Goal: Information Seeking & Learning: Learn about a topic

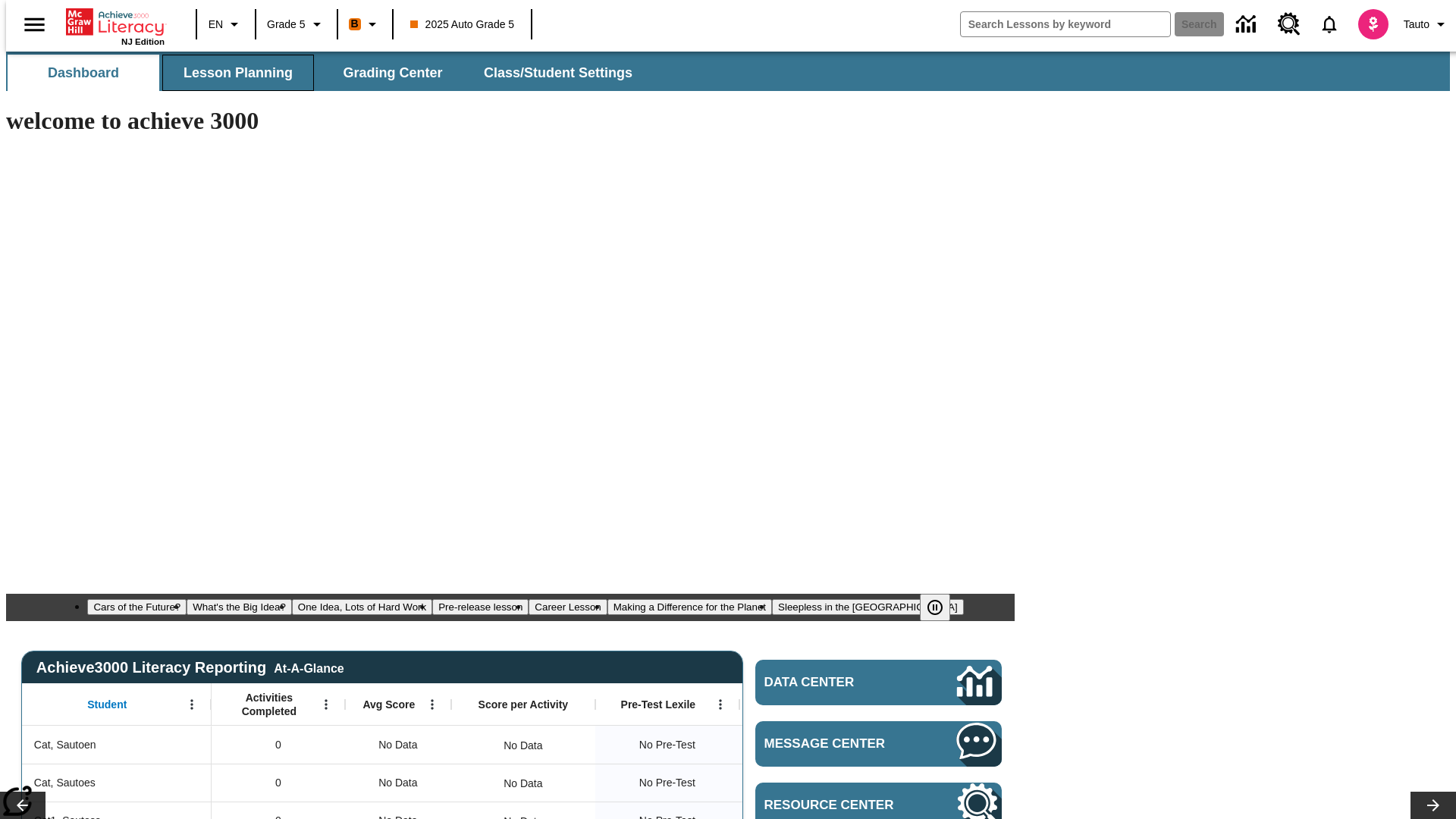
click at [232, 73] on span "Lesson Planning" at bounding box center [238, 73] width 109 height 18
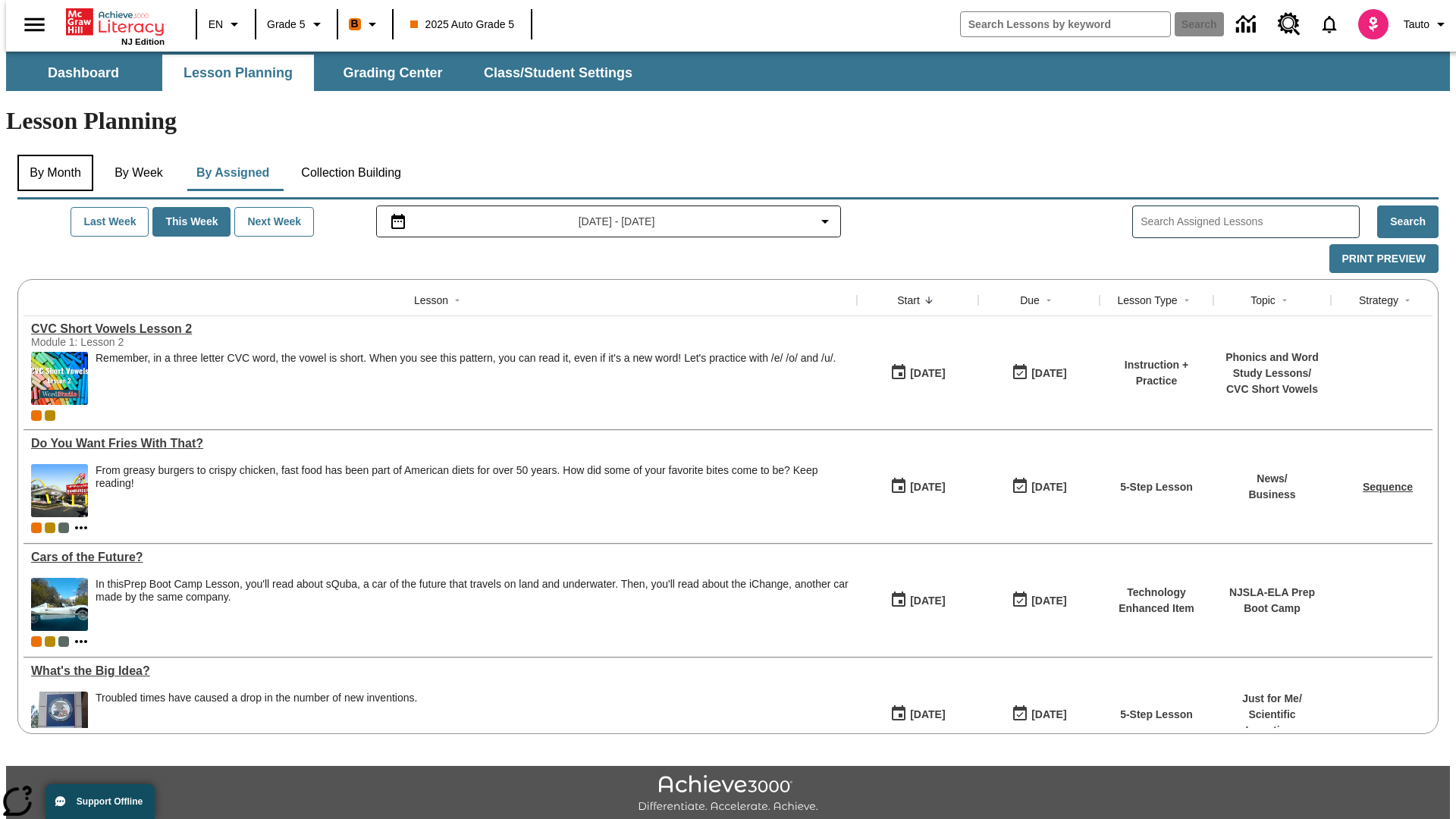
click at [51, 154] on button "By Month" at bounding box center [55, 172] width 76 height 36
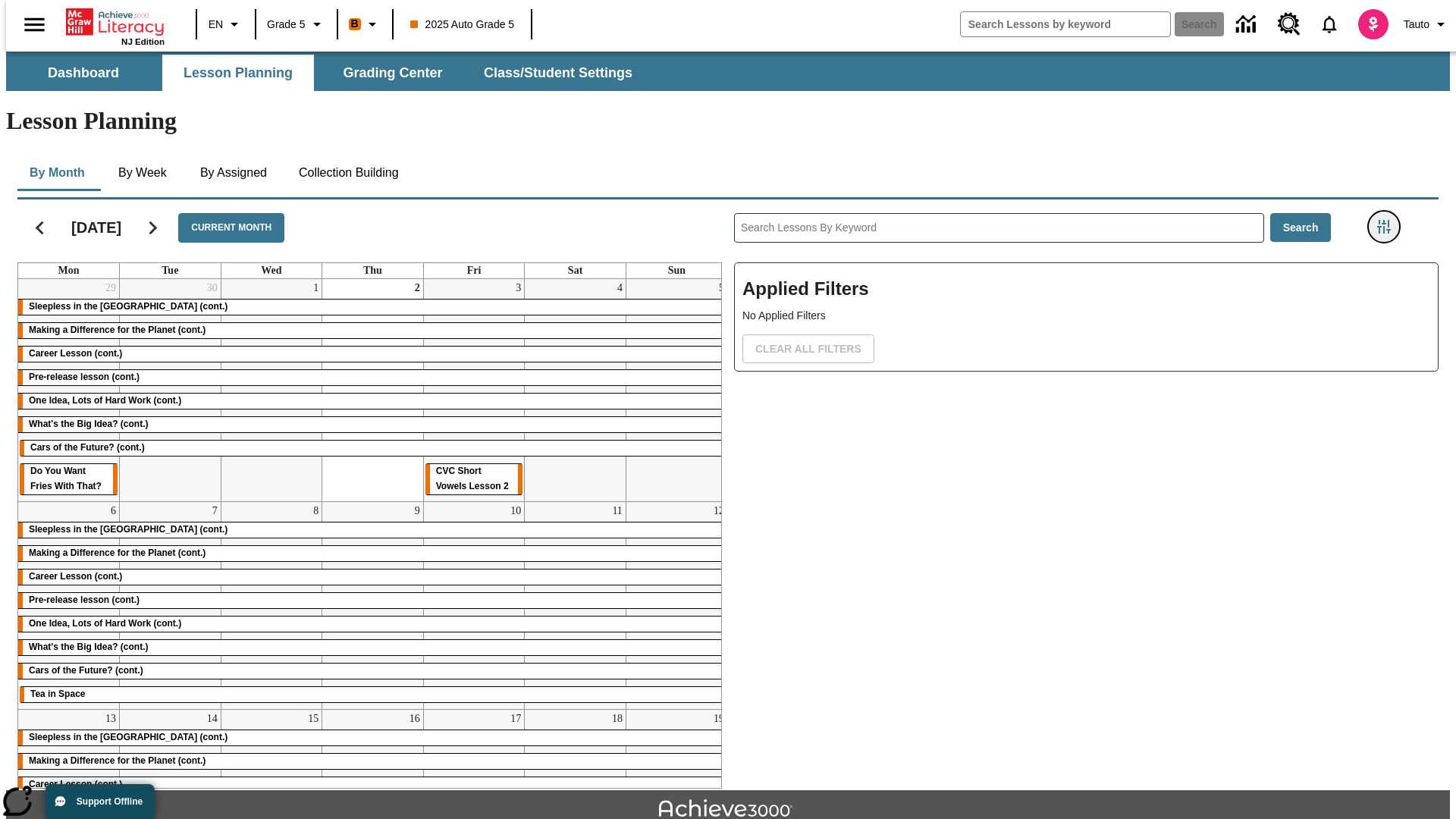
click at [1389, 220] on icon "Filters Side menu" at bounding box center [1383, 226] width 14 height 14
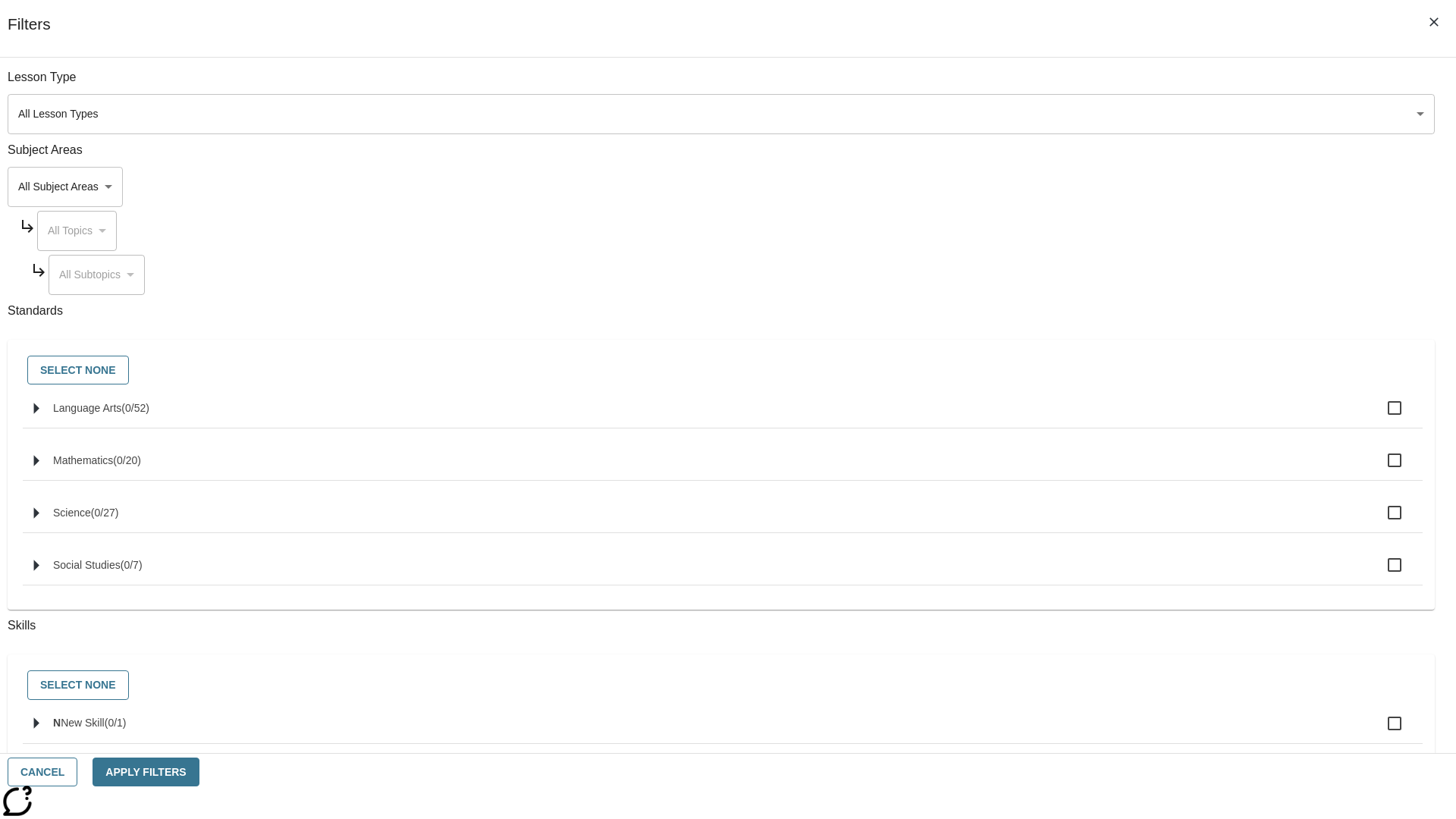
click at [1092, 114] on body "Skip to main content NJ Edition EN Grade 5 B 2025 Auto Grade 5 Search 0 Tauto D…" at bounding box center [728, 470] width 1443 height 837
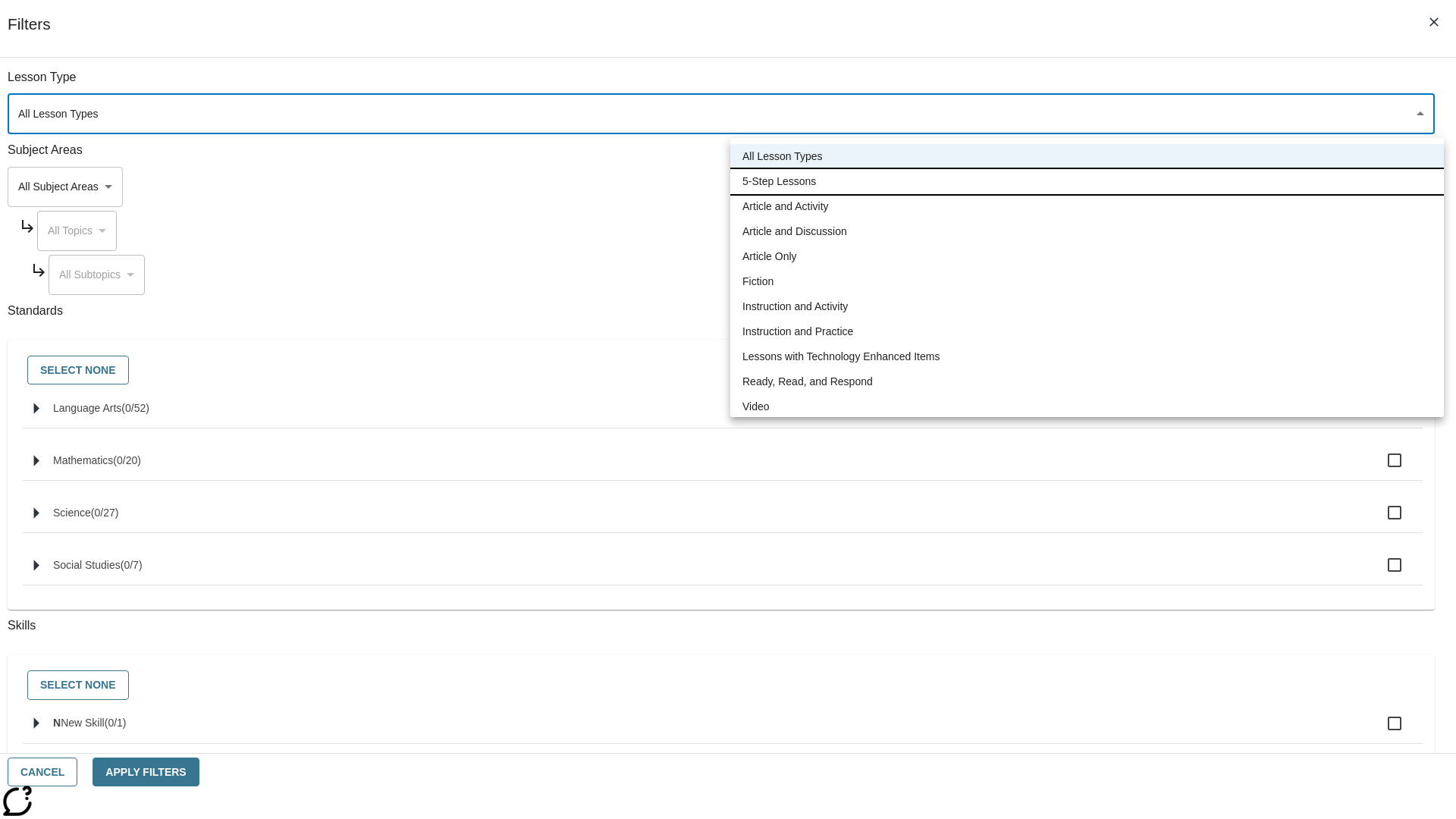
click at [1086, 181] on li "5-Step Lessons" at bounding box center [1087, 181] width 714 height 25
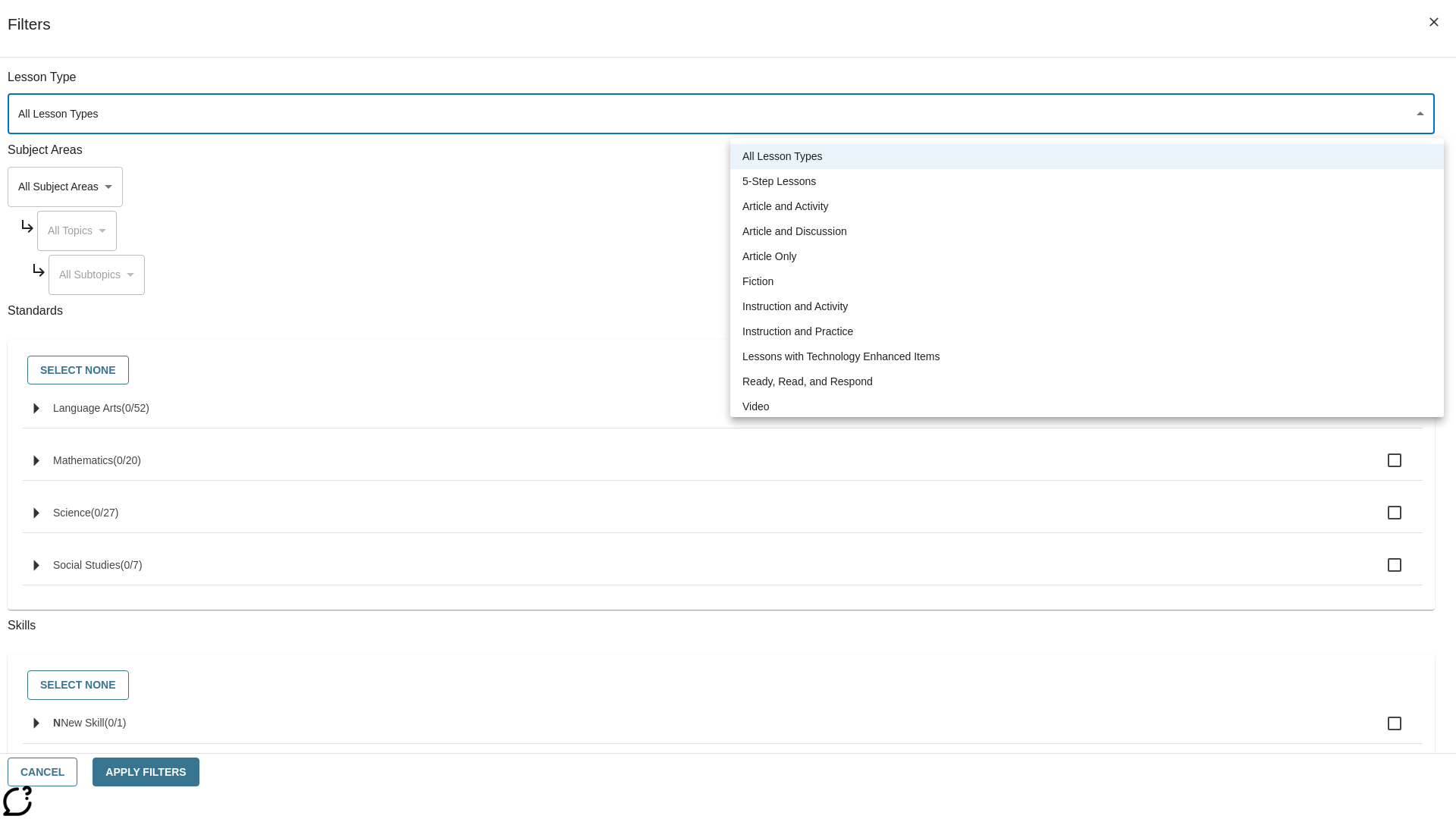
type input "1"
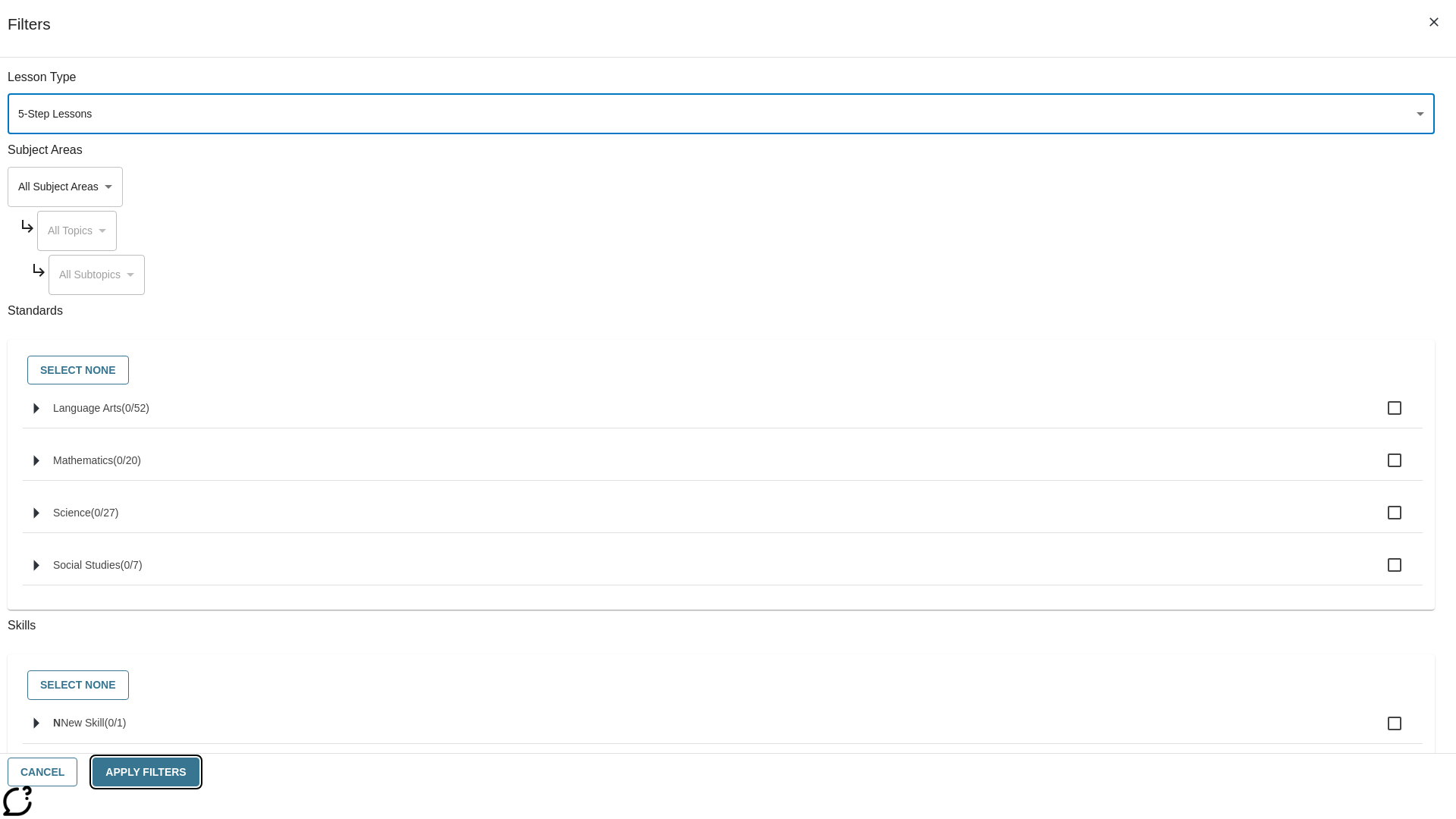
click at [199, 772] on button "Apply Filters" at bounding box center [145, 772] width 106 height 30
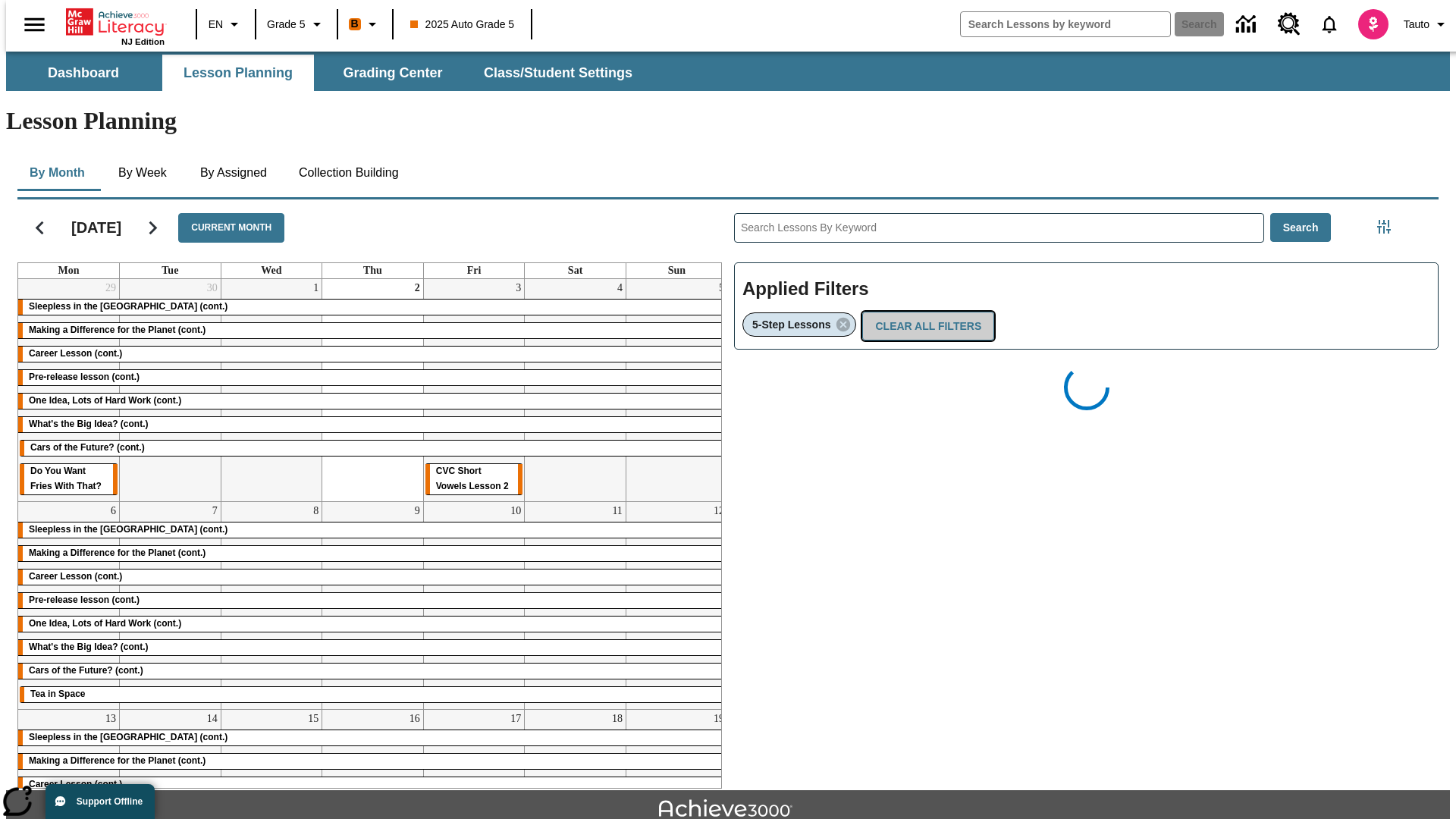
click at [924, 312] on button "Clear All Filters" at bounding box center [927, 326] width 132 height 30
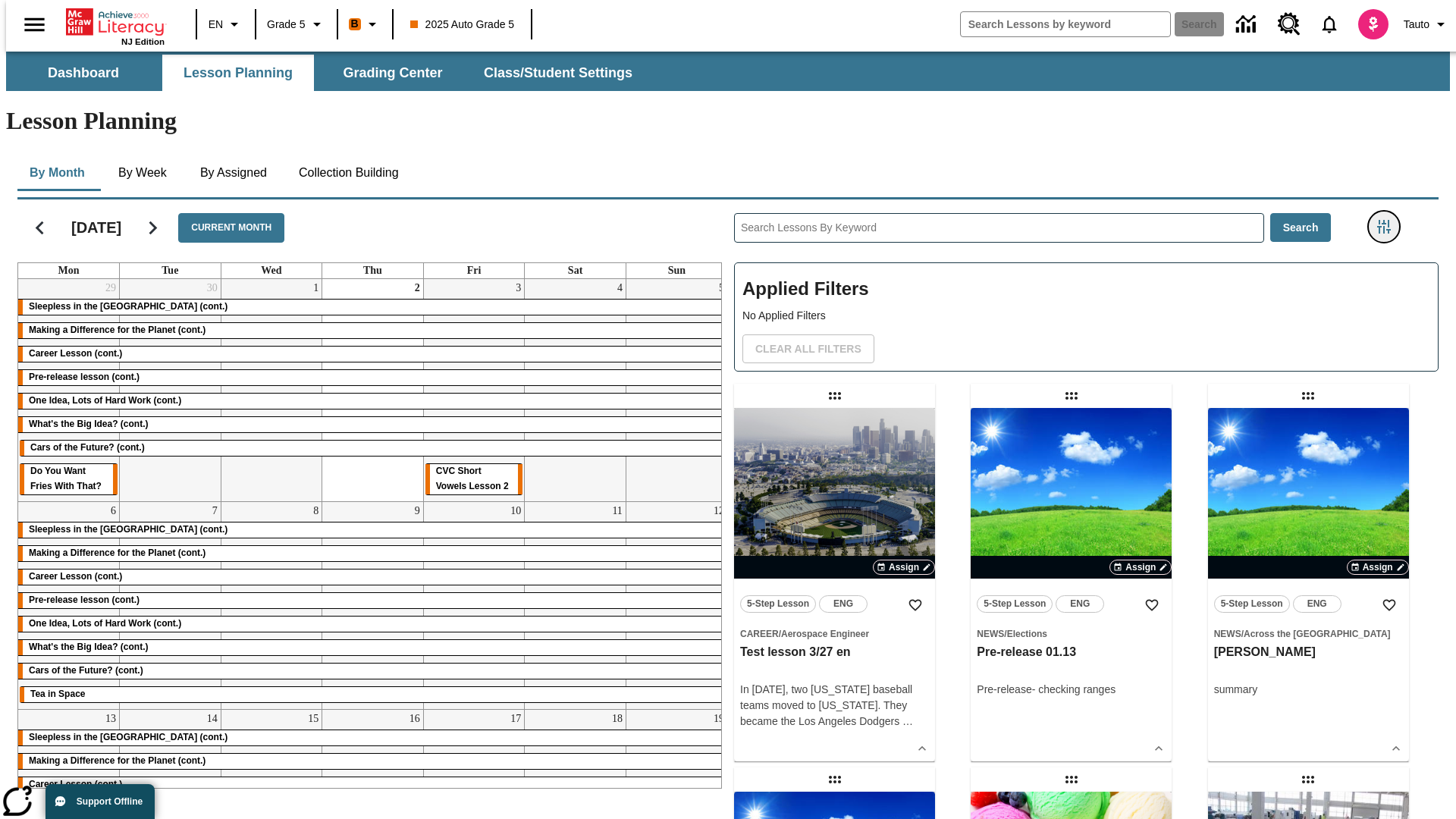
click at [1389, 220] on icon "Filters Side menu" at bounding box center [1383, 226] width 14 height 14
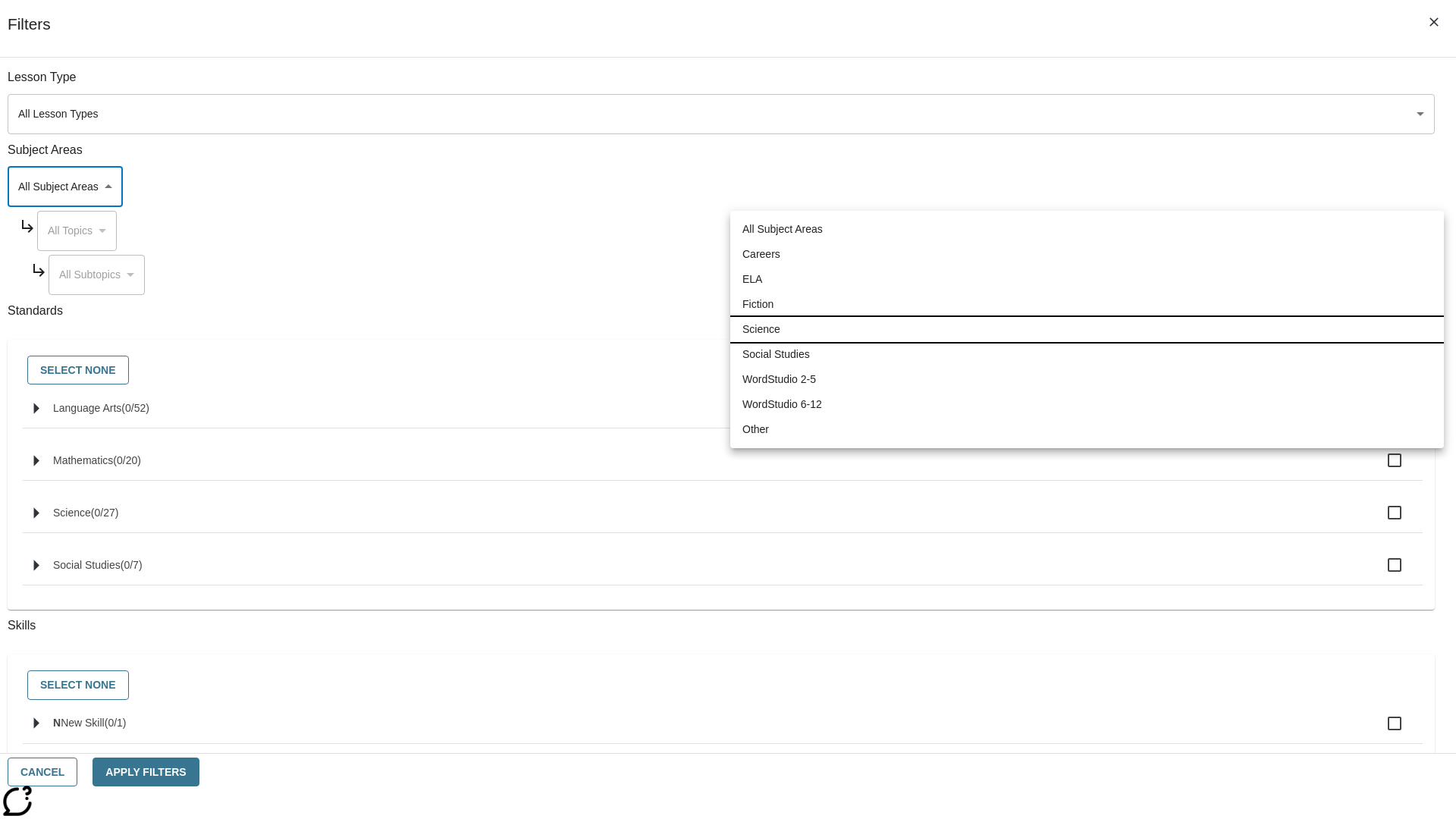
click at [1086, 329] on li "Science" at bounding box center [1087, 329] width 714 height 25
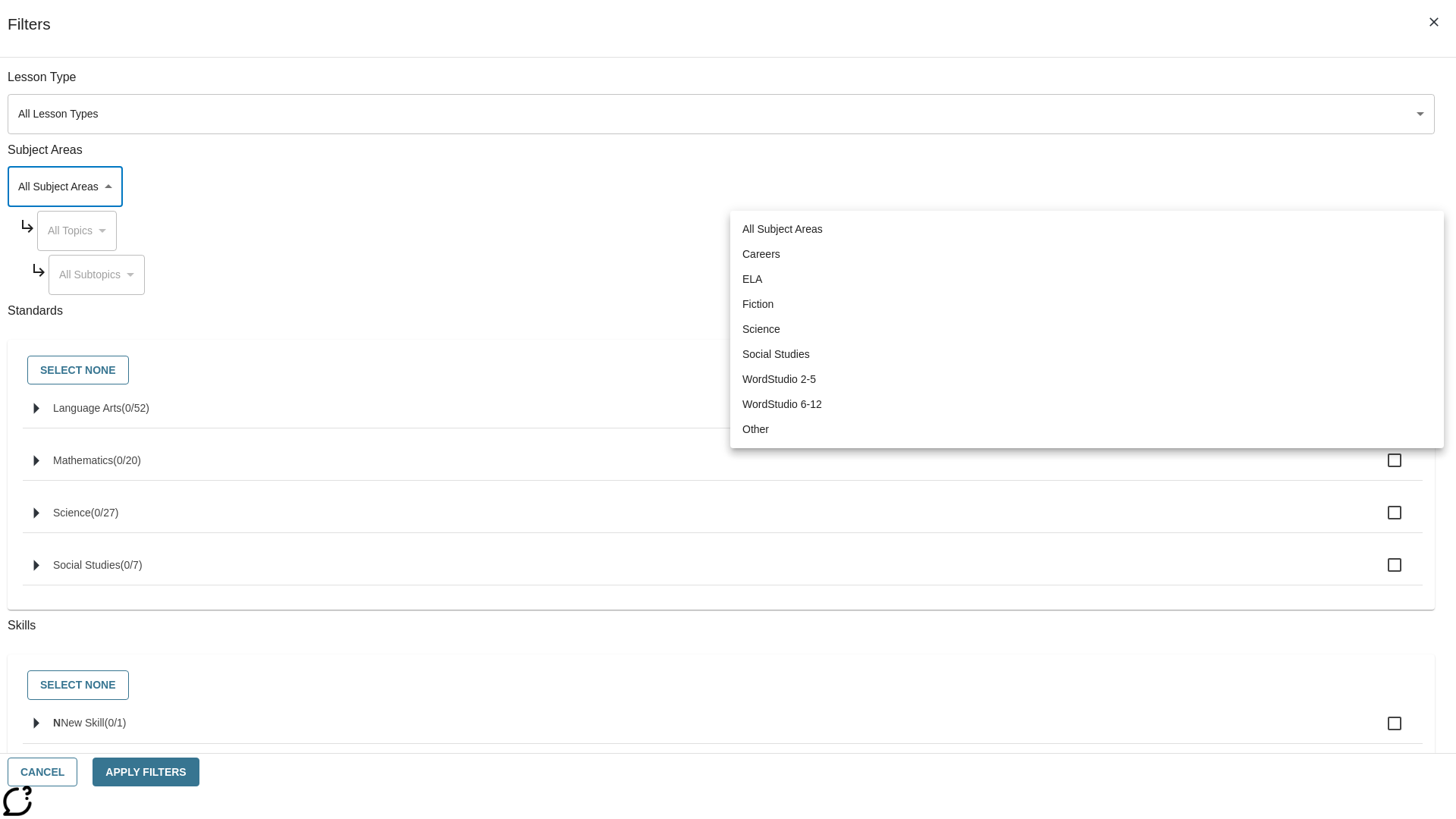
type input "2"
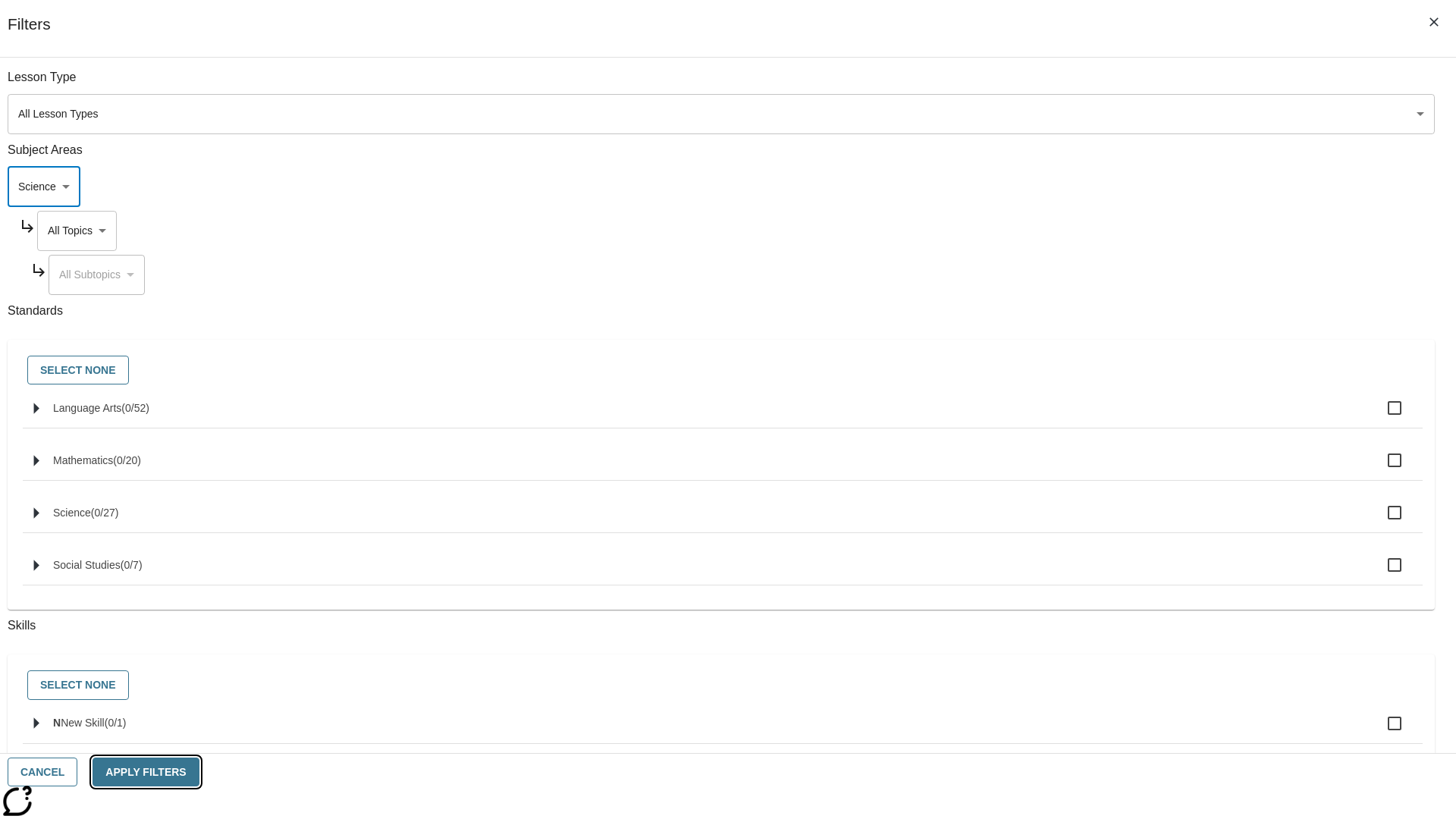
click at [199, 772] on button "Apply Filters" at bounding box center [145, 772] width 106 height 30
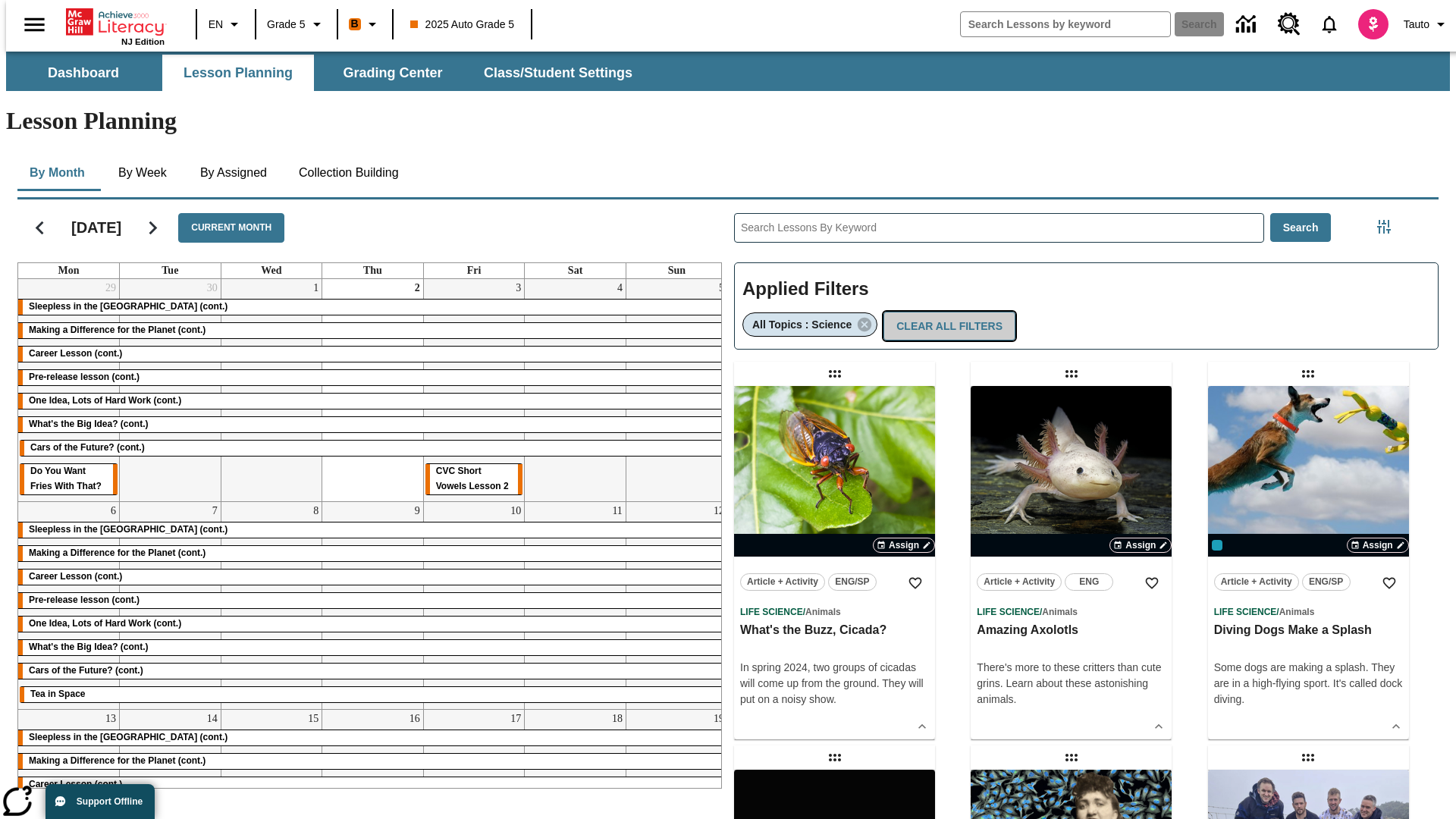
click at [942, 312] on button "Clear All Filters" at bounding box center [948, 326] width 132 height 30
click at [1389, 220] on icon "Filters Side menu" at bounding box center [1383, 226] width 14 height 14
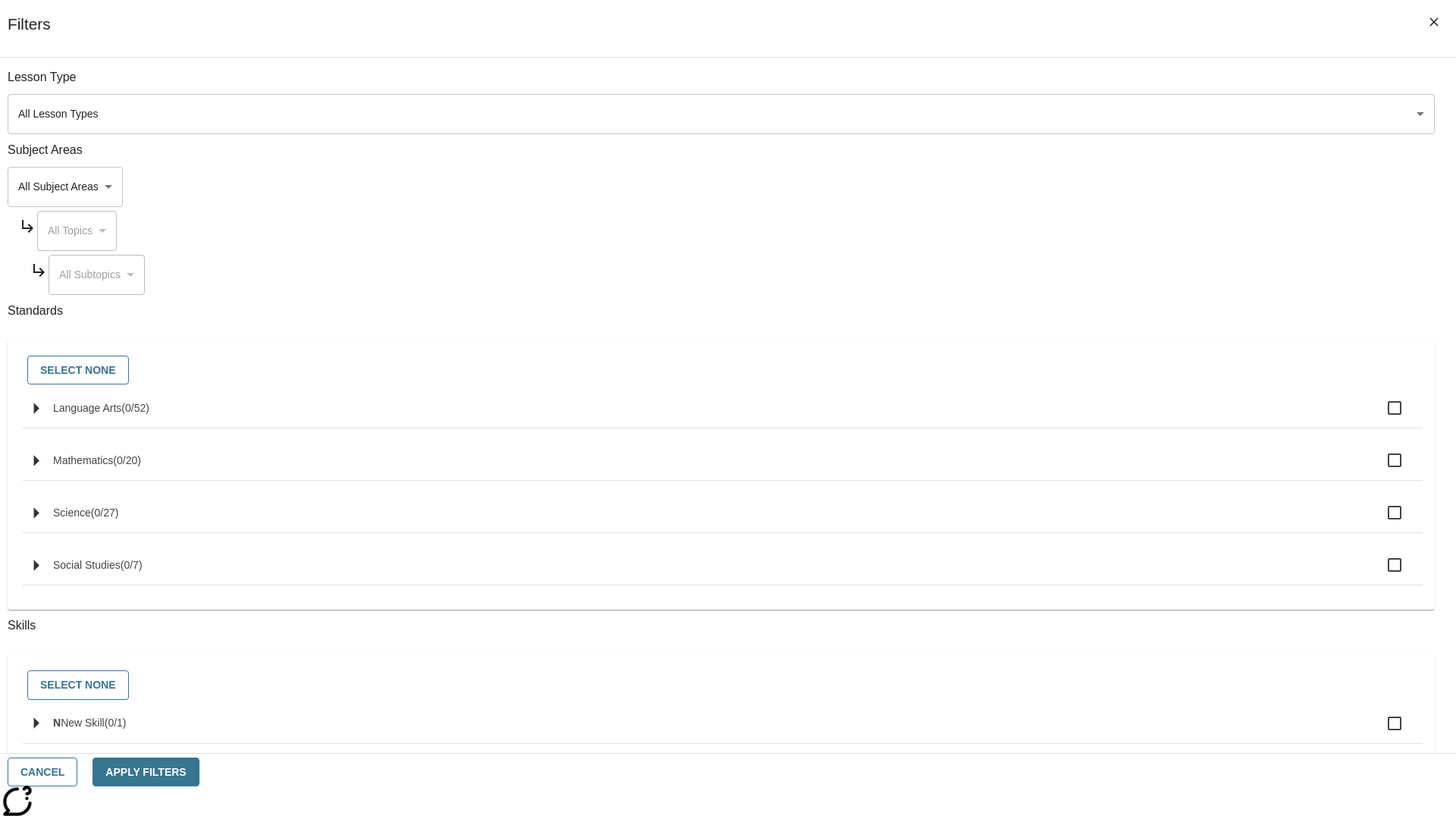
click at [121, 414] on span "Language Arts" at bounding box center [87, 408] width 68 height 12
click at [1378, 416] on input "Language Arts ( 0 / 52 )" at bounding box center [1394, 408] width 31 height 31
checkbox input "true"
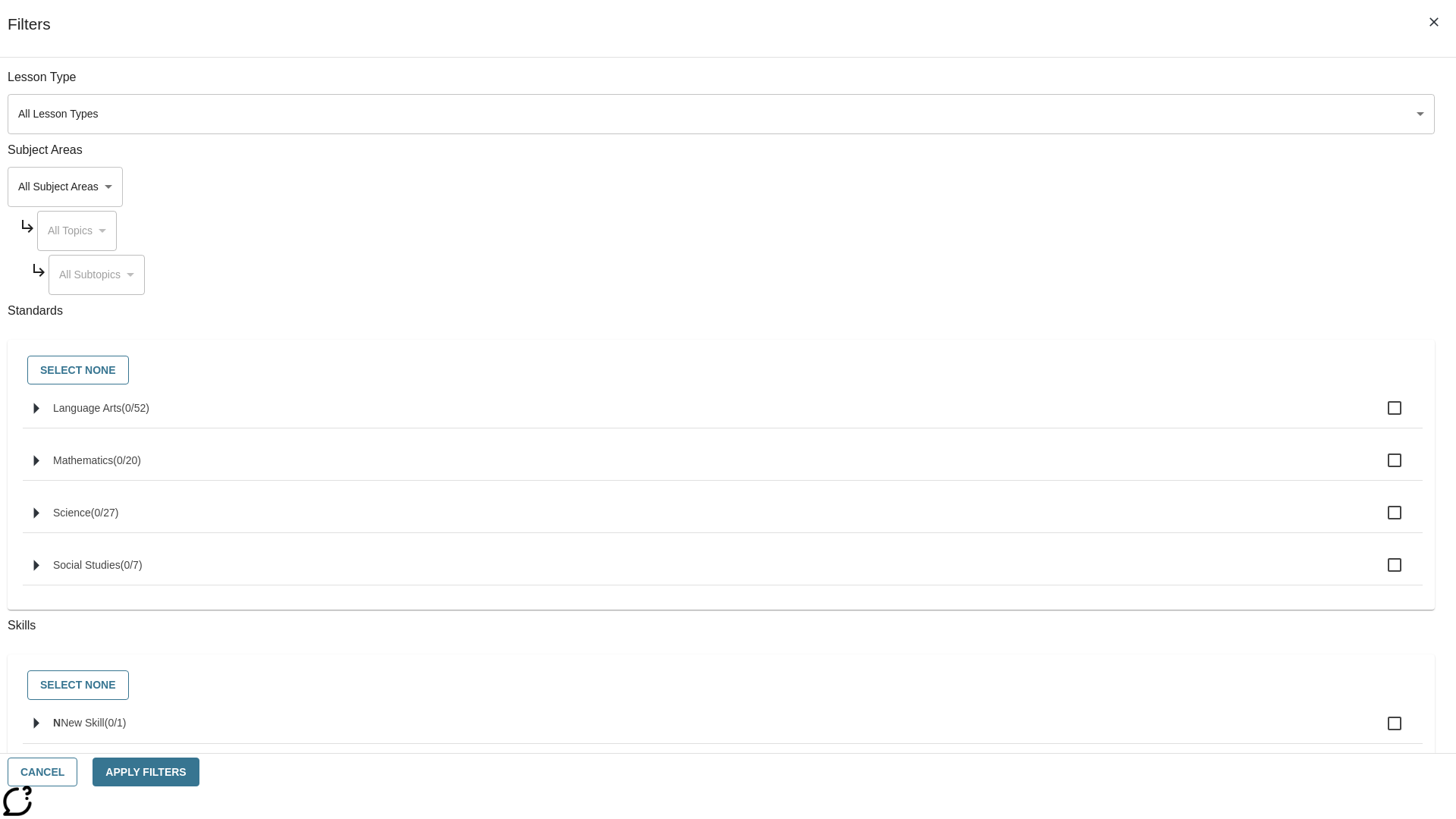
checkbox input "true"
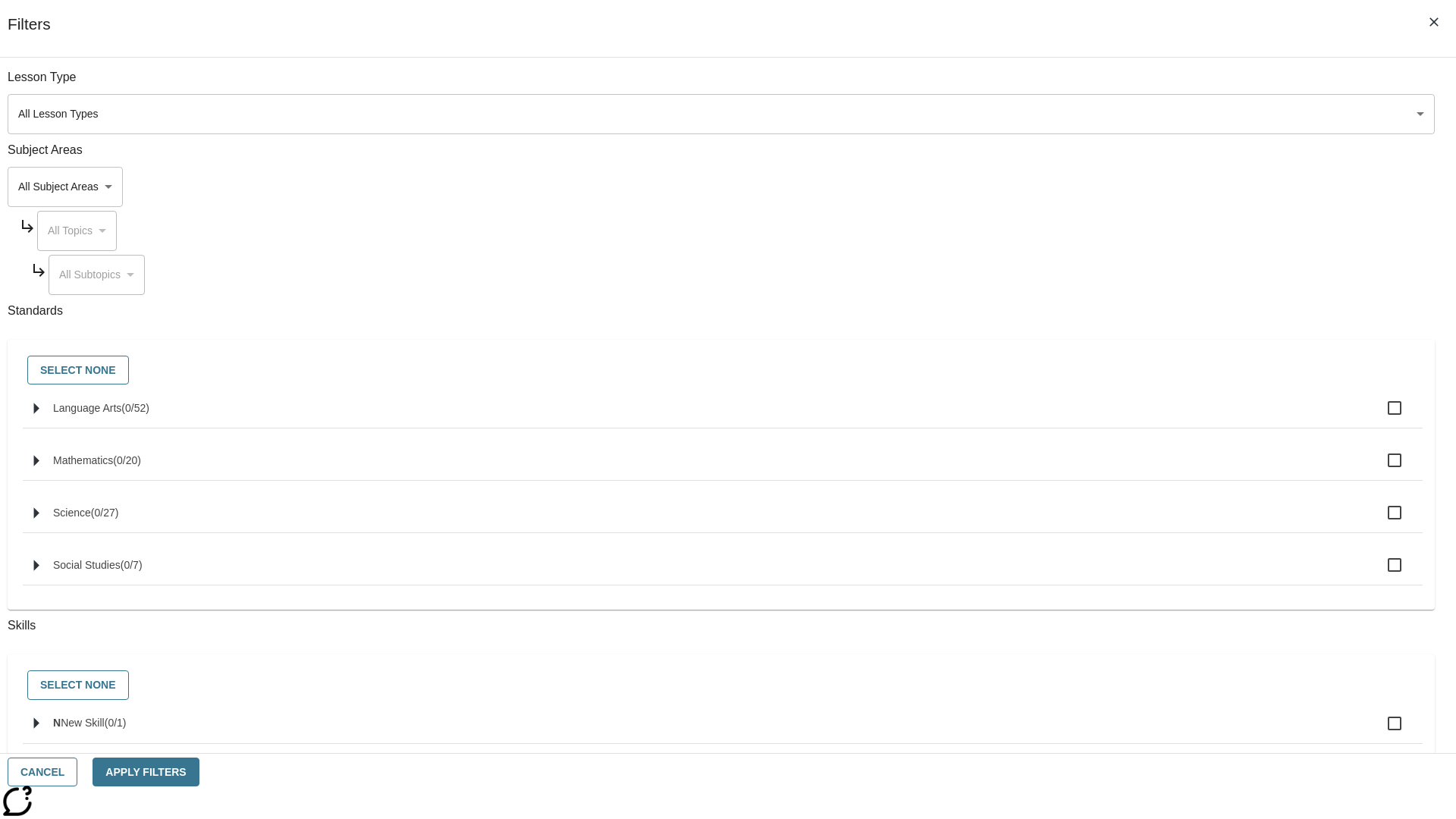
checkbox input "true"
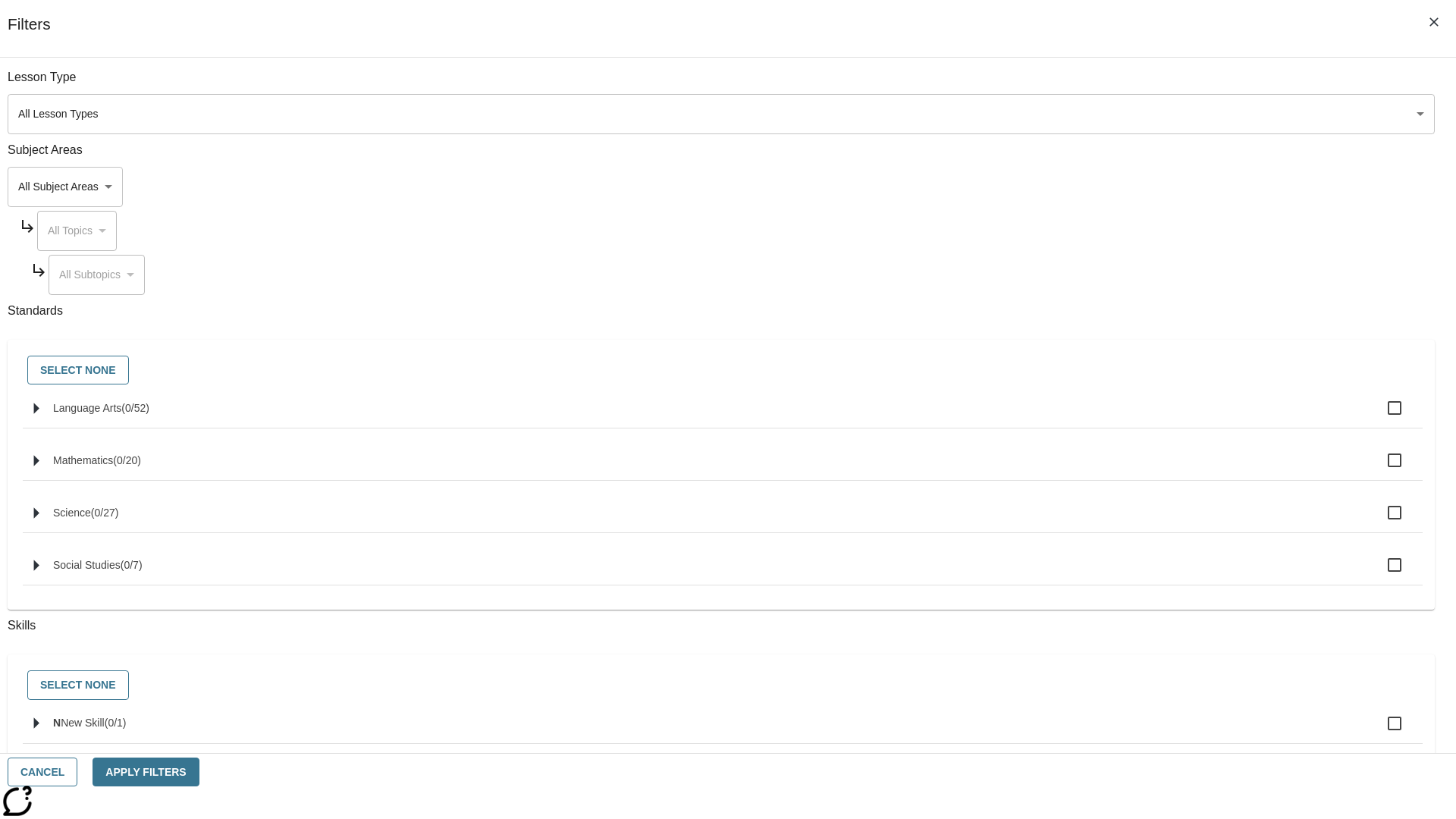
checkbox input "true"
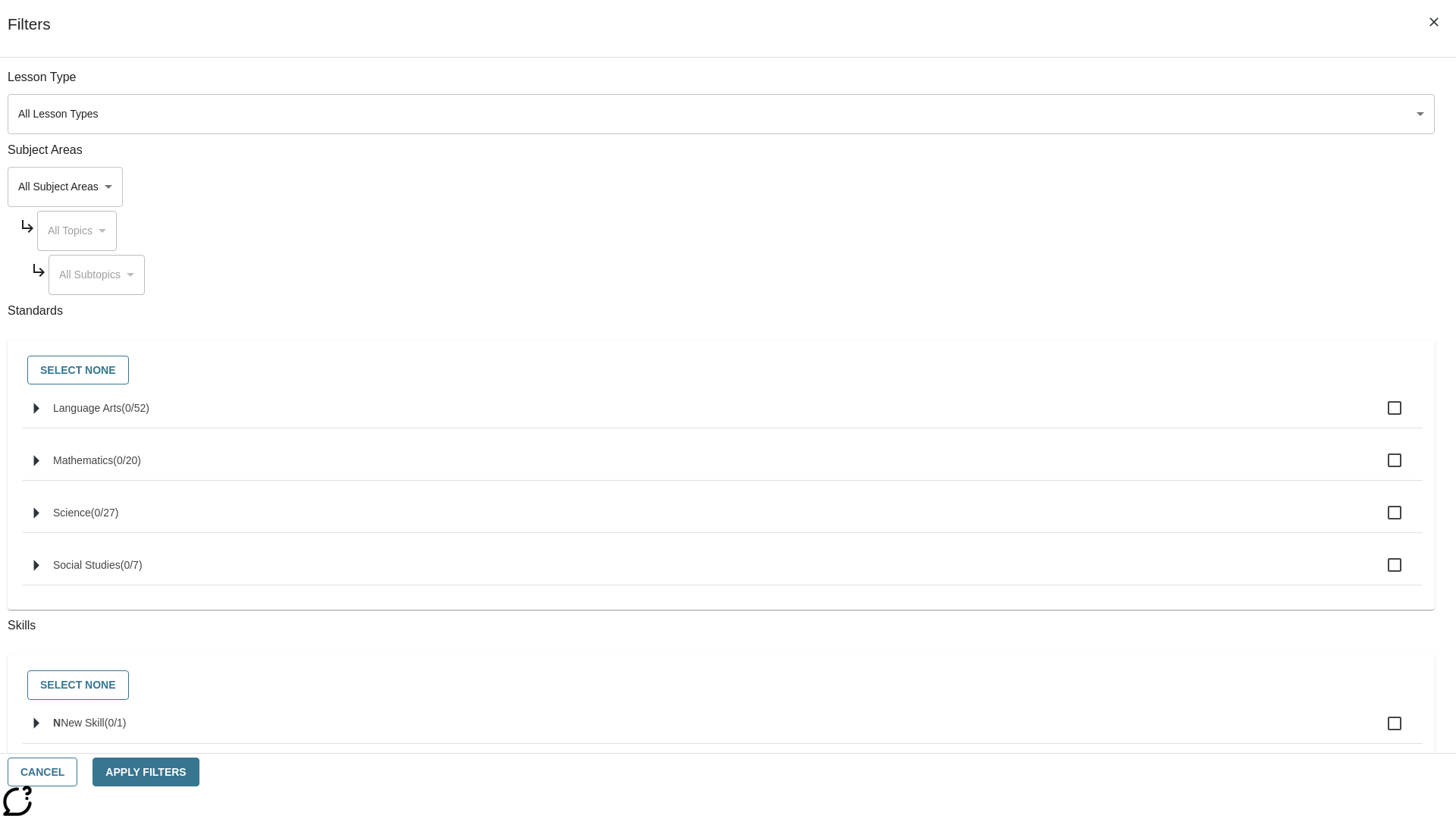
checkbox input "true"
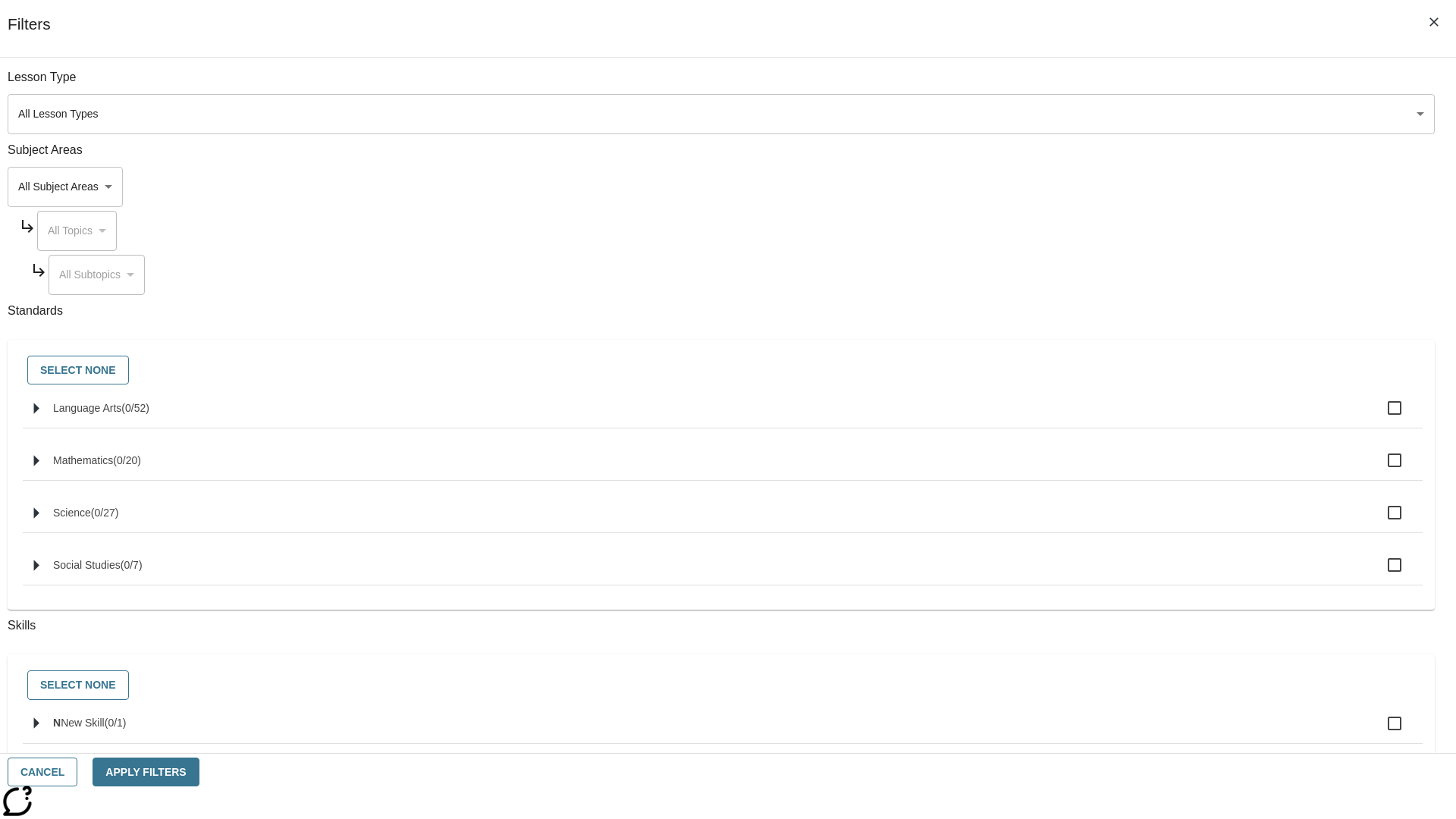
checkbox input "true"
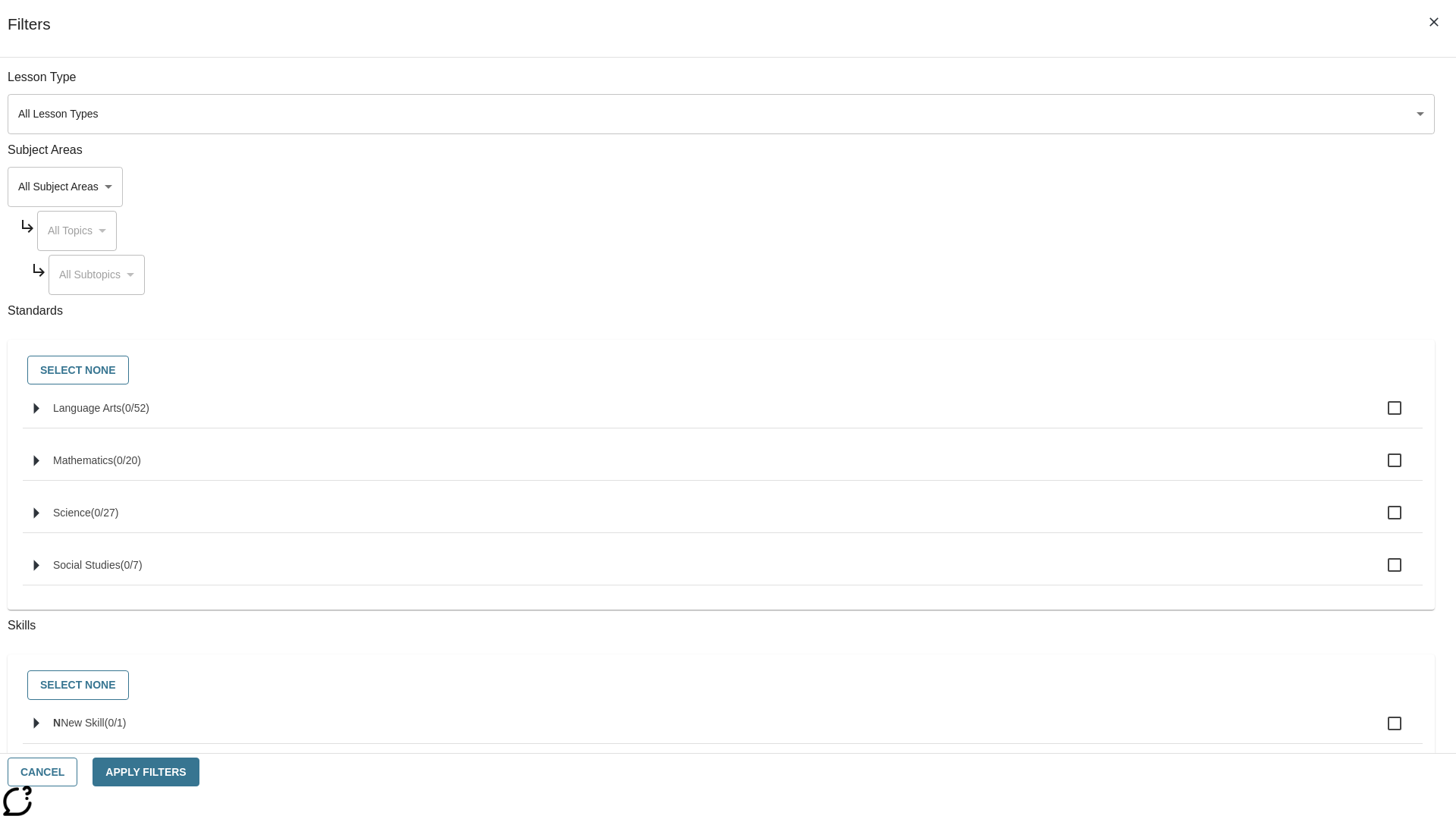
checkbox input "true"
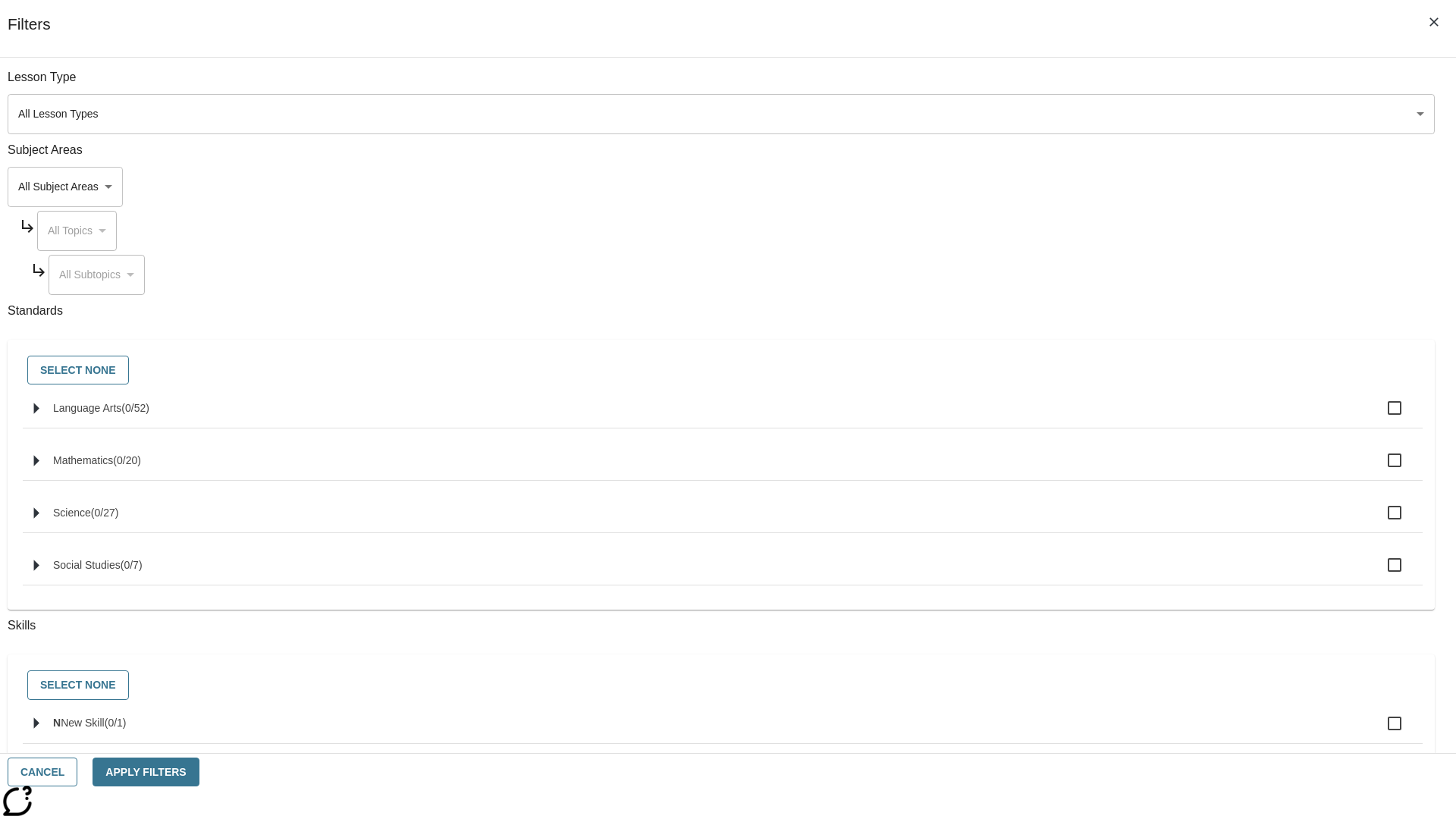
checkbox input "true"
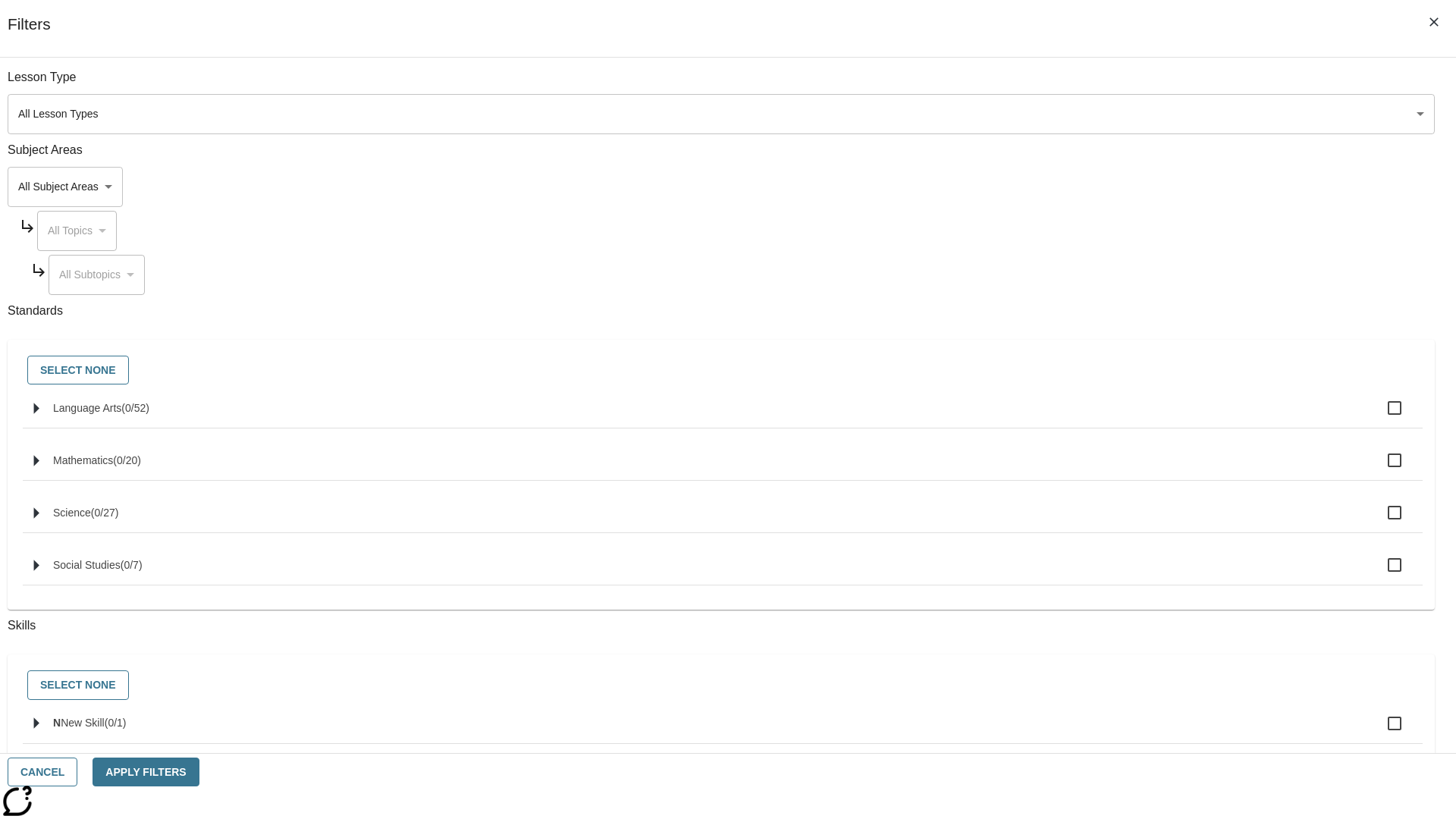
checkbox input "true"
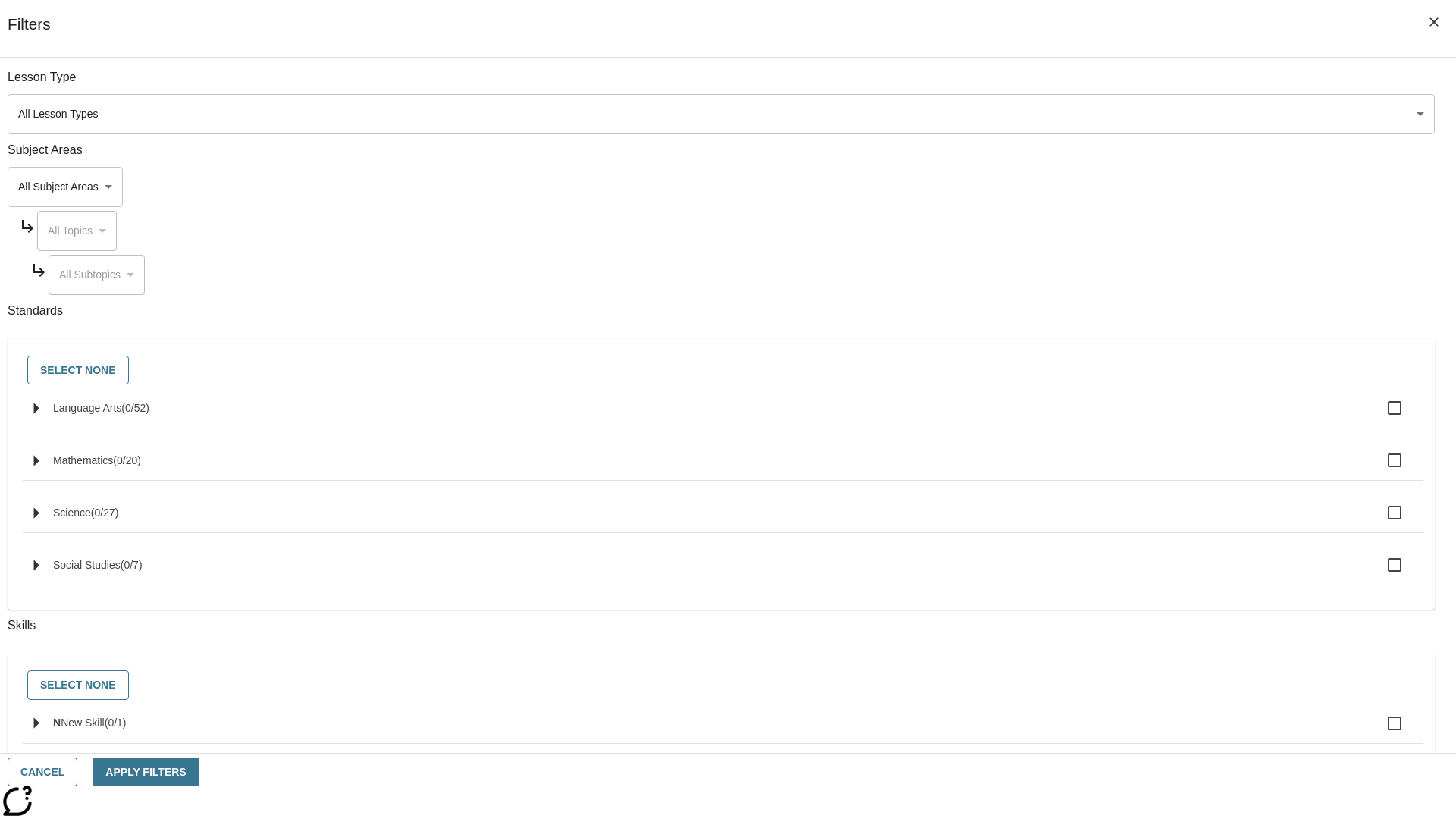
checkbox input "true"
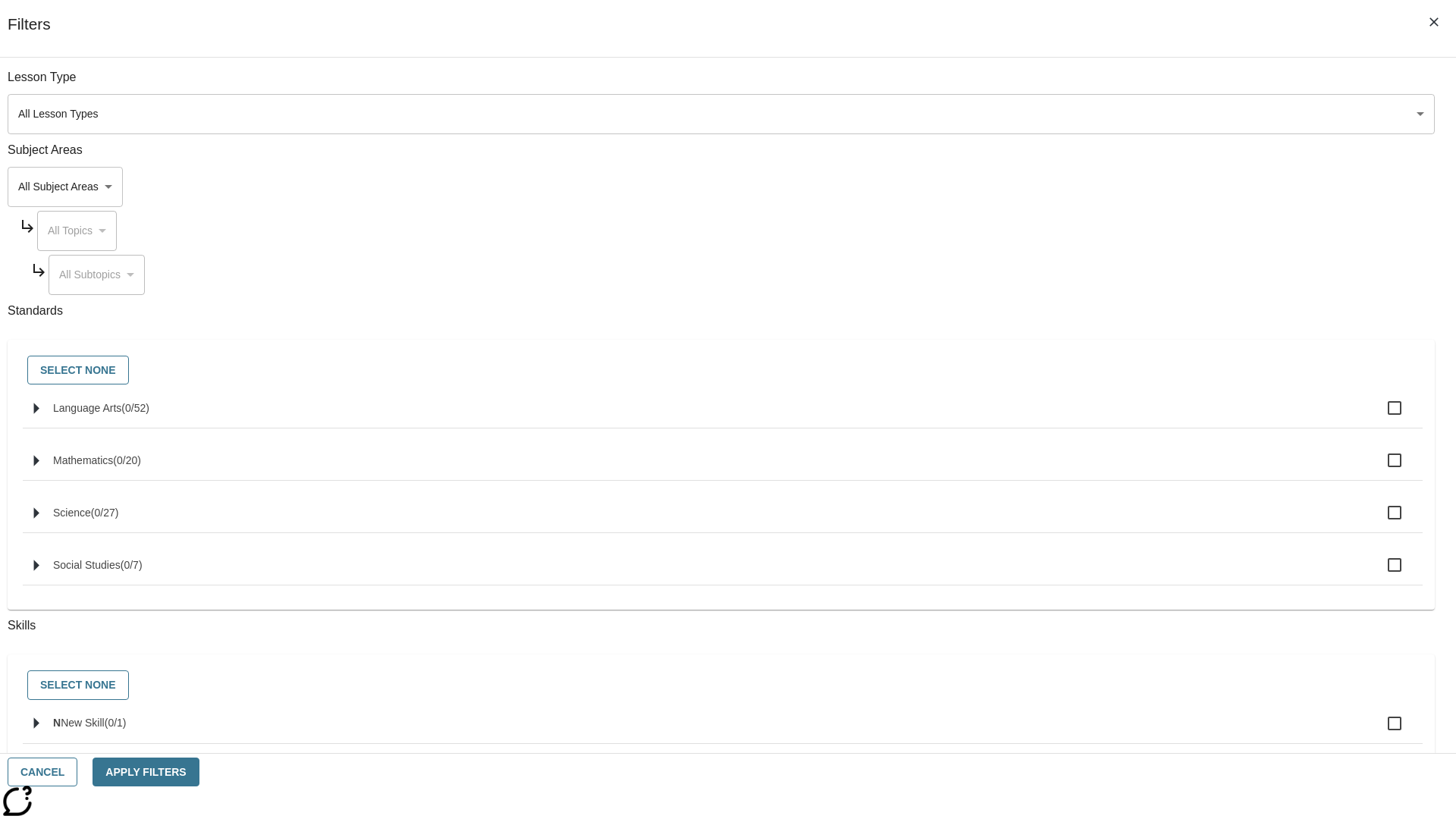
checkbox input "true"
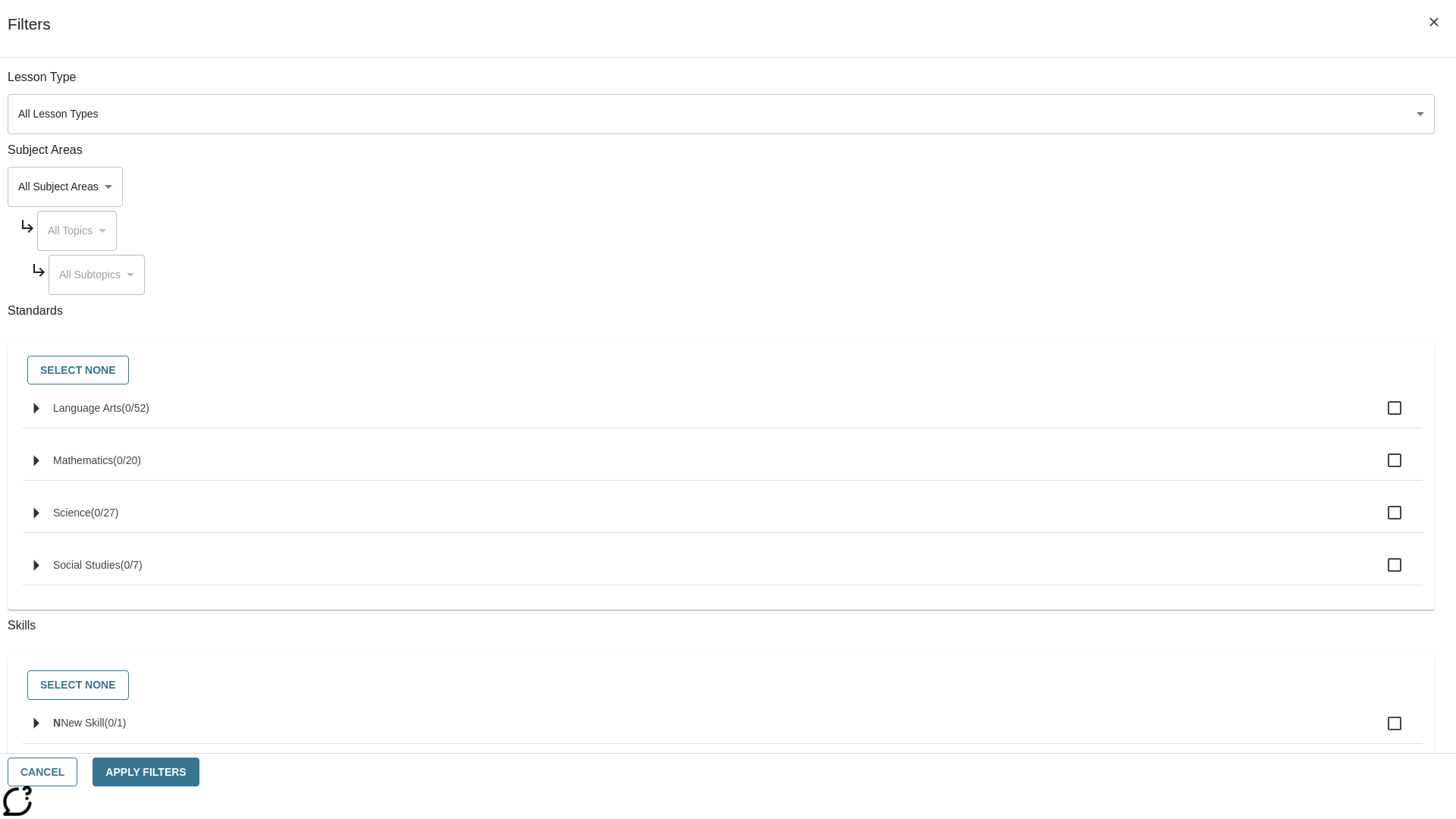
checkbox input "true"
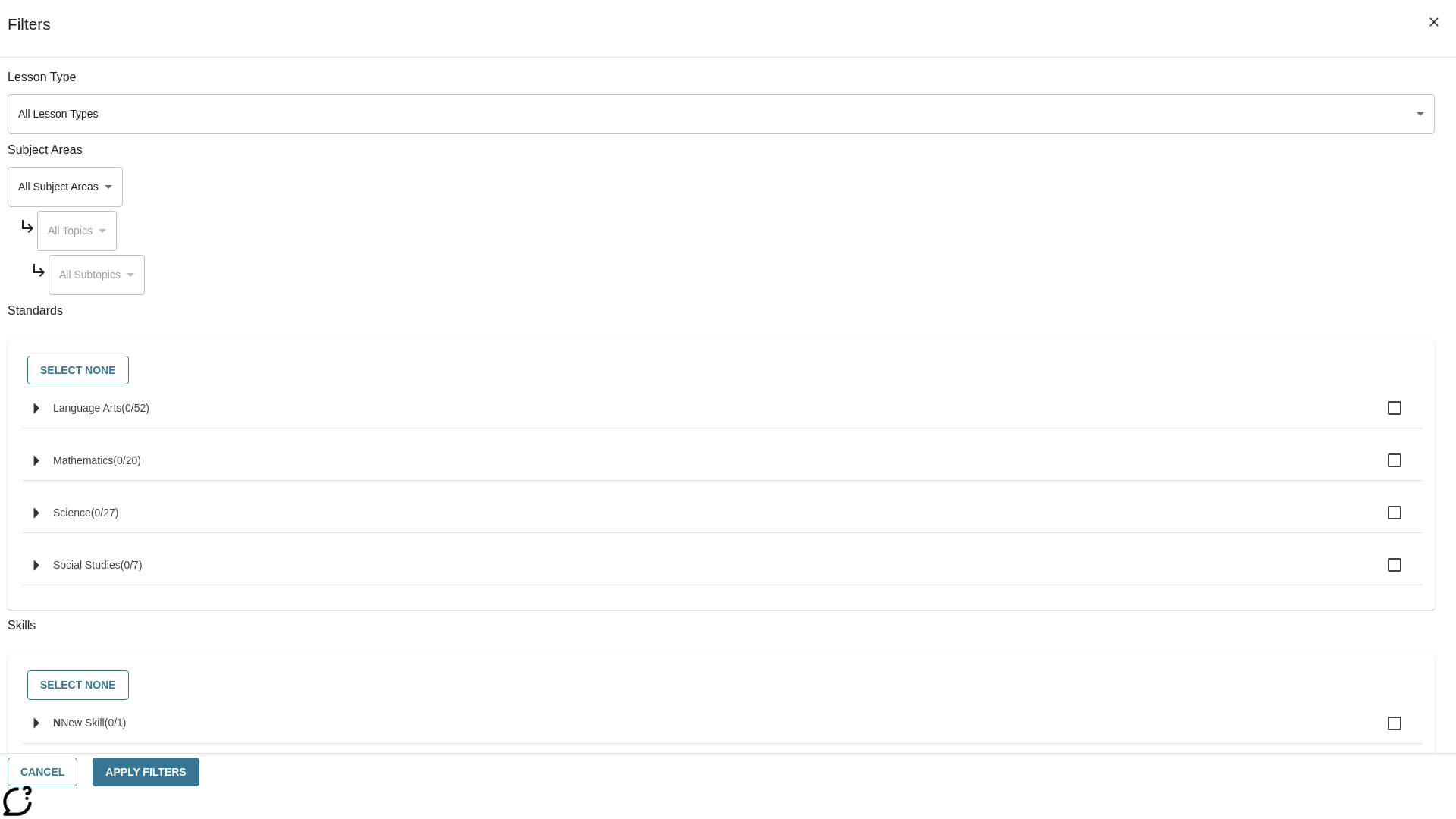
checkbox input "true"
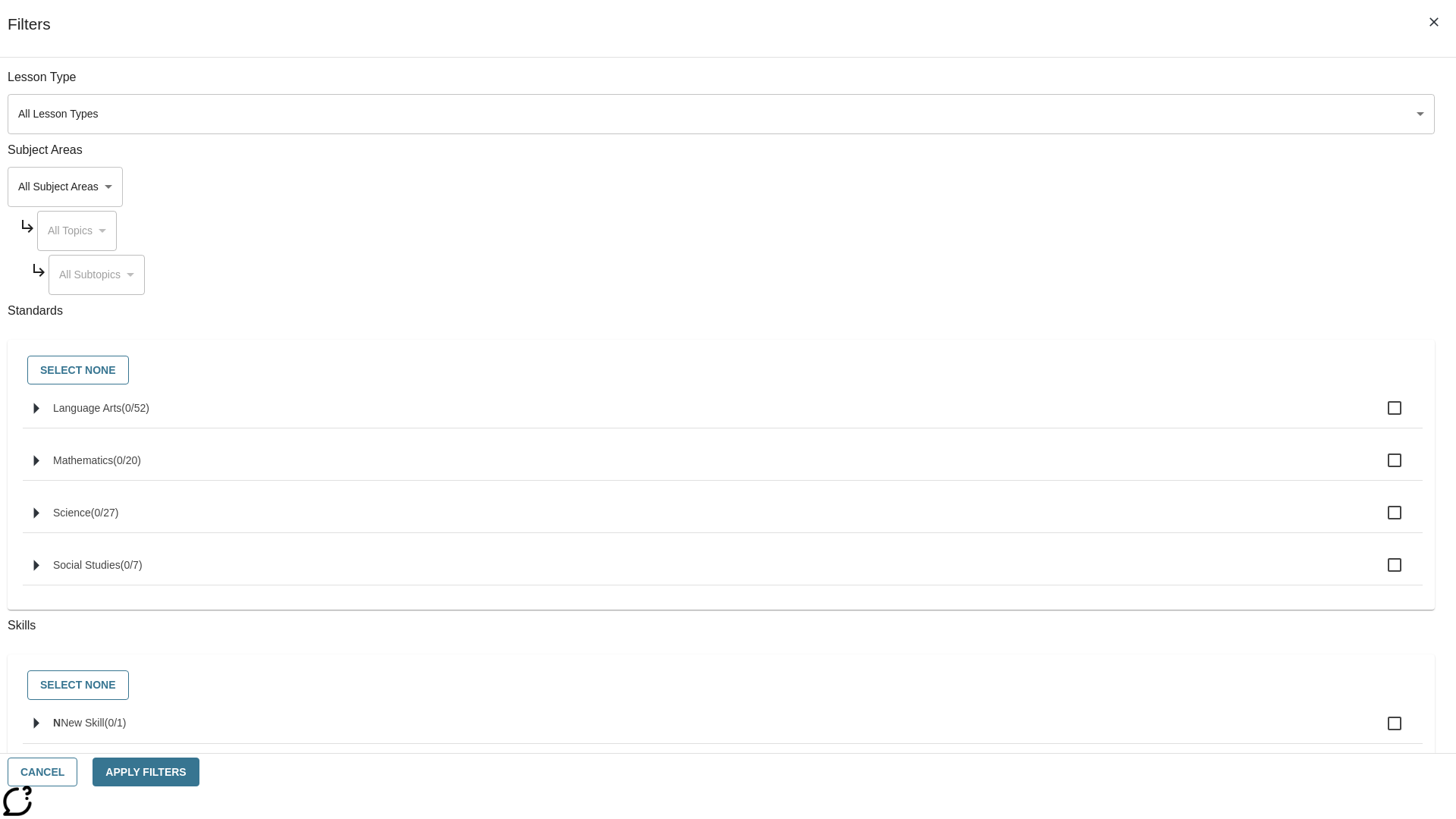
checkbox input "true"
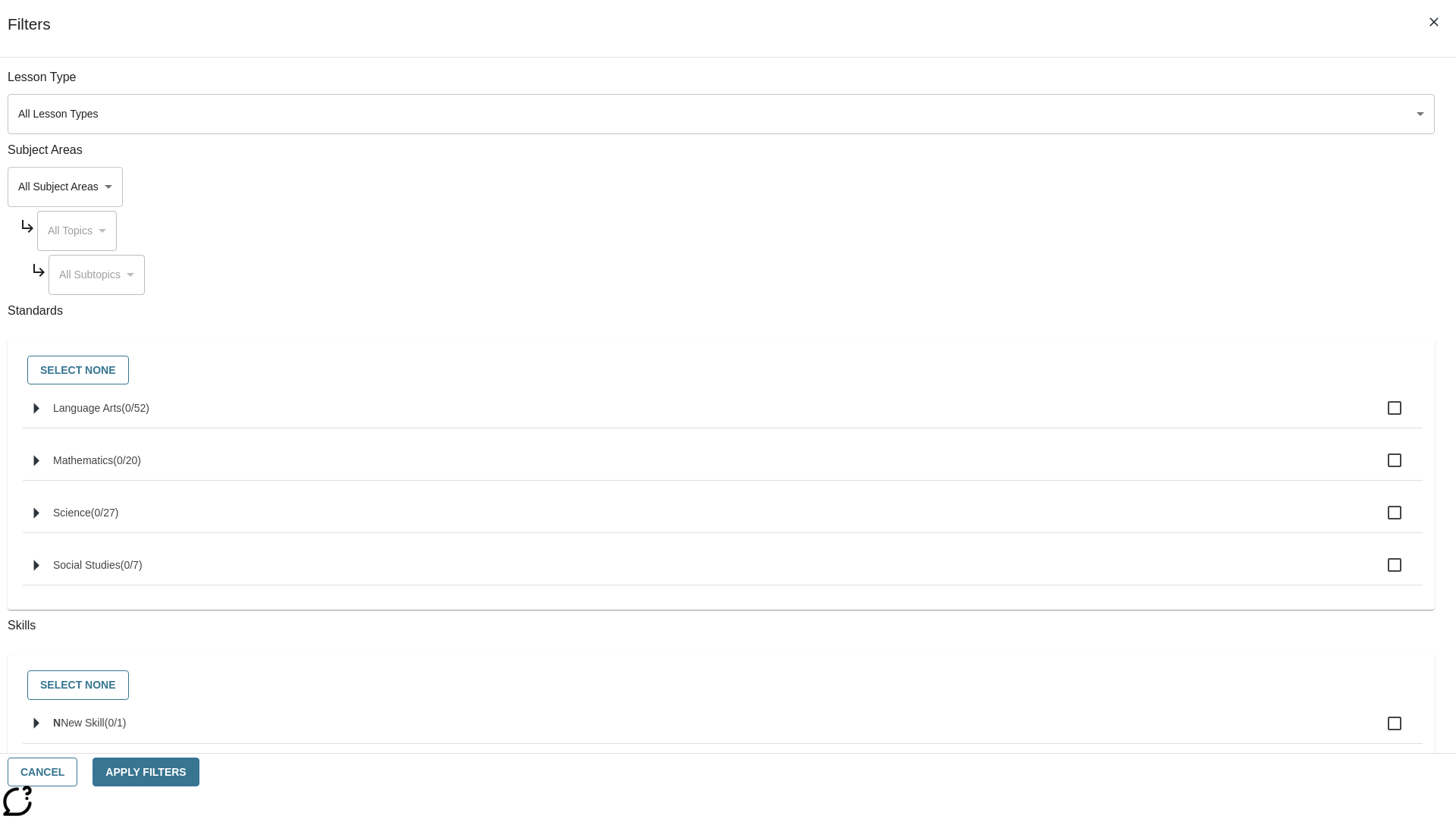
checkbox input "true"
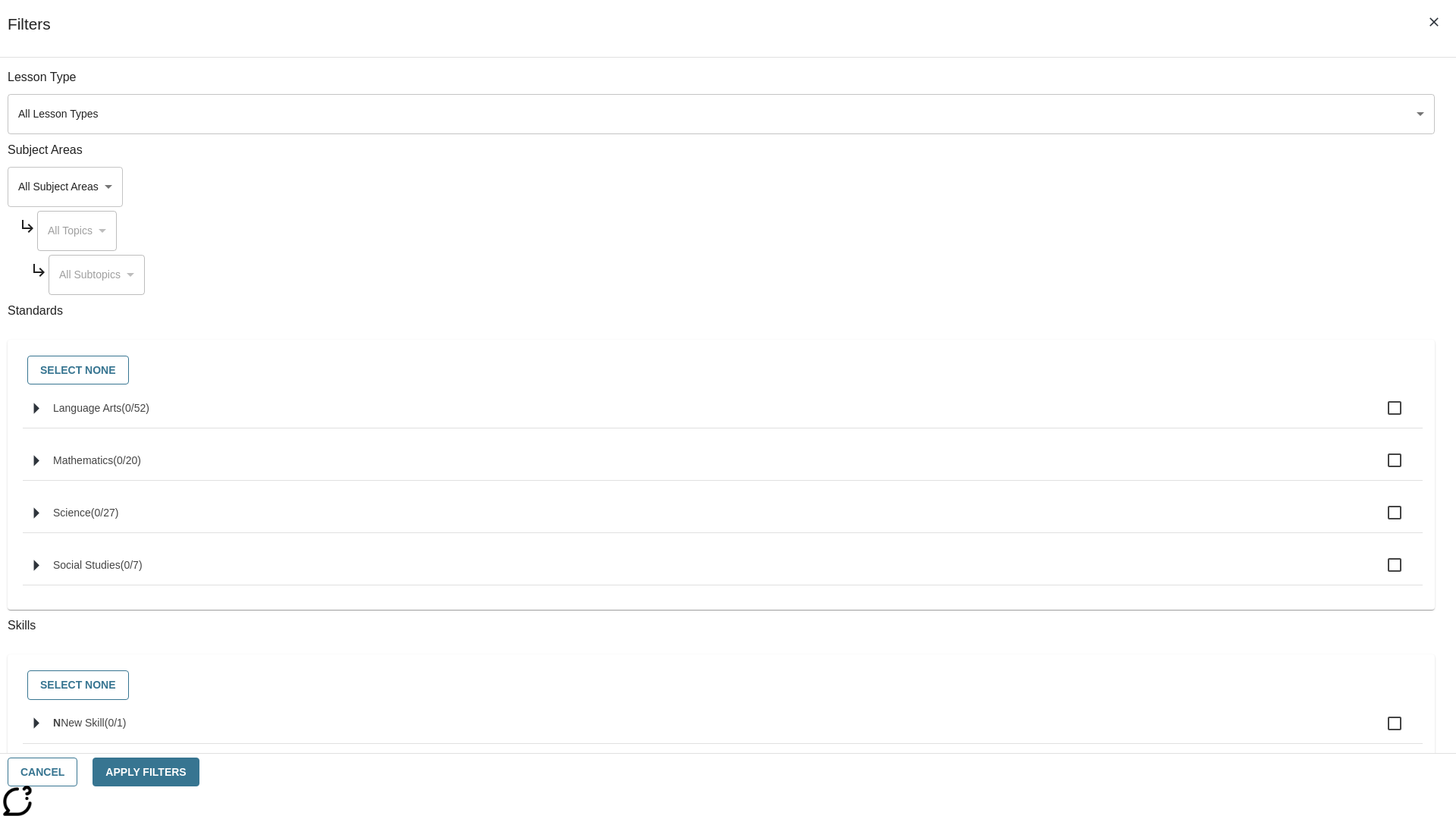
checkbox input "true"
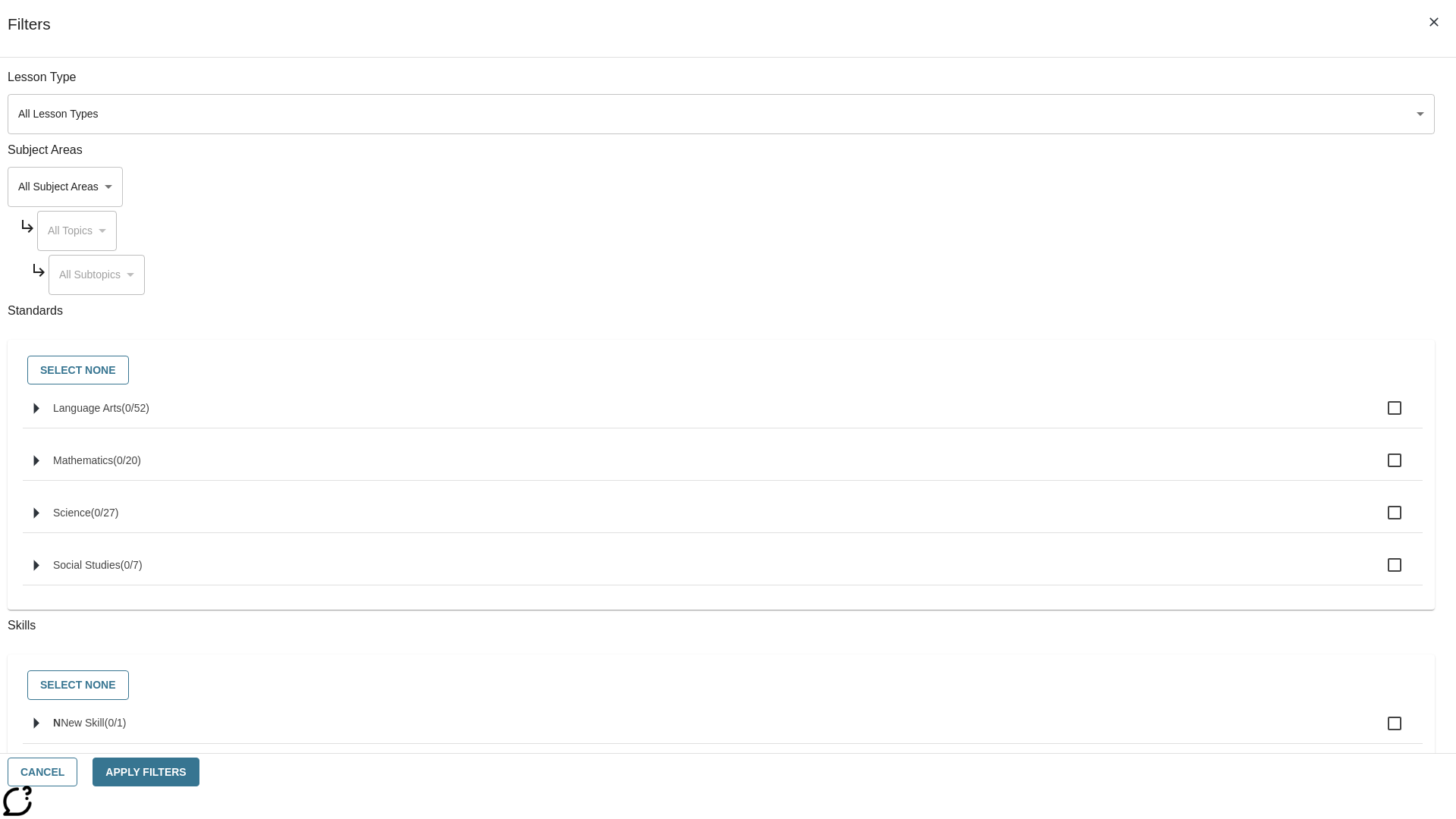
checkbox input "true"
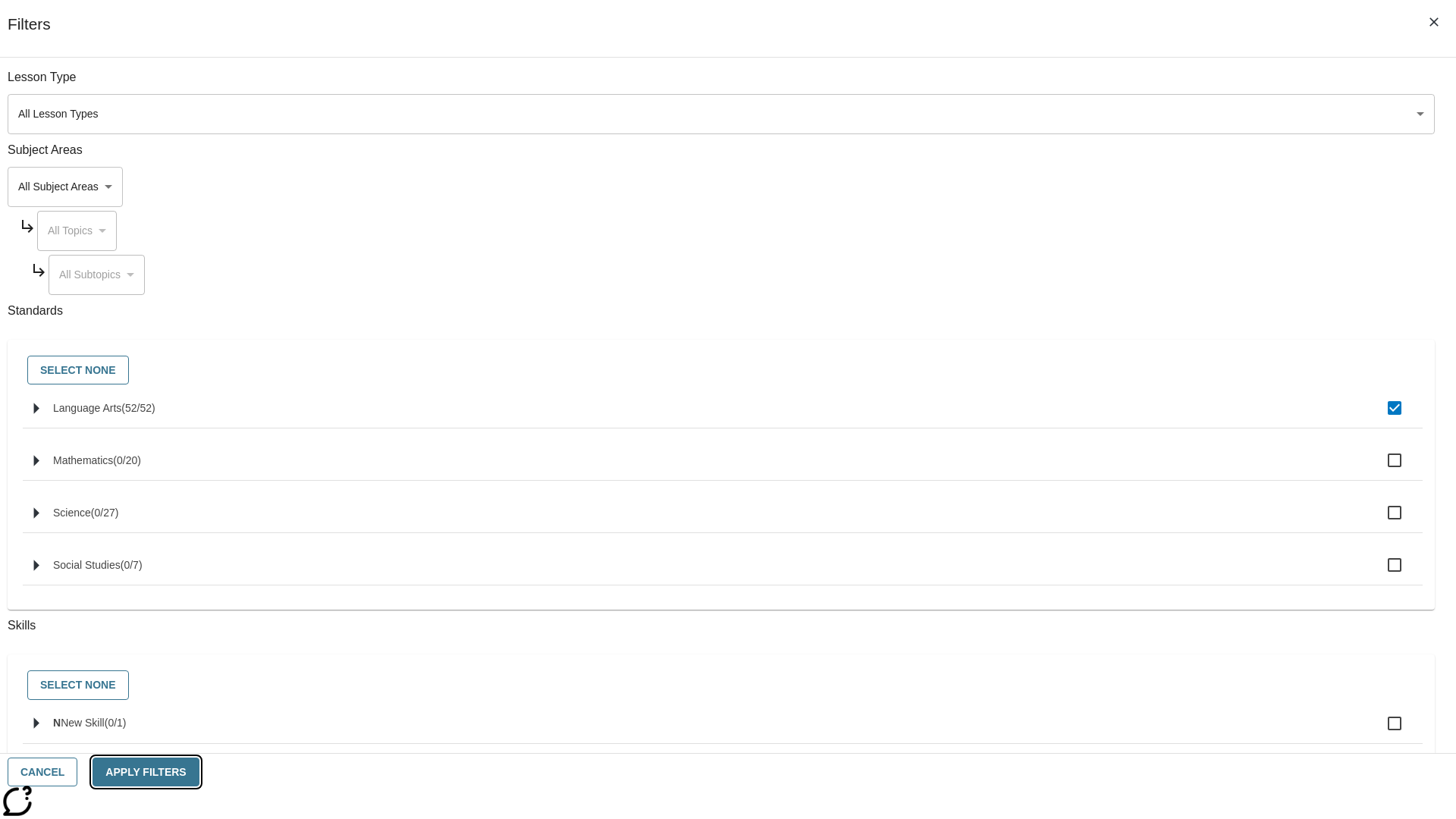
click at [199, 772] on button "Apply Filters" at bounding box center [145, 772] width 106 height 30
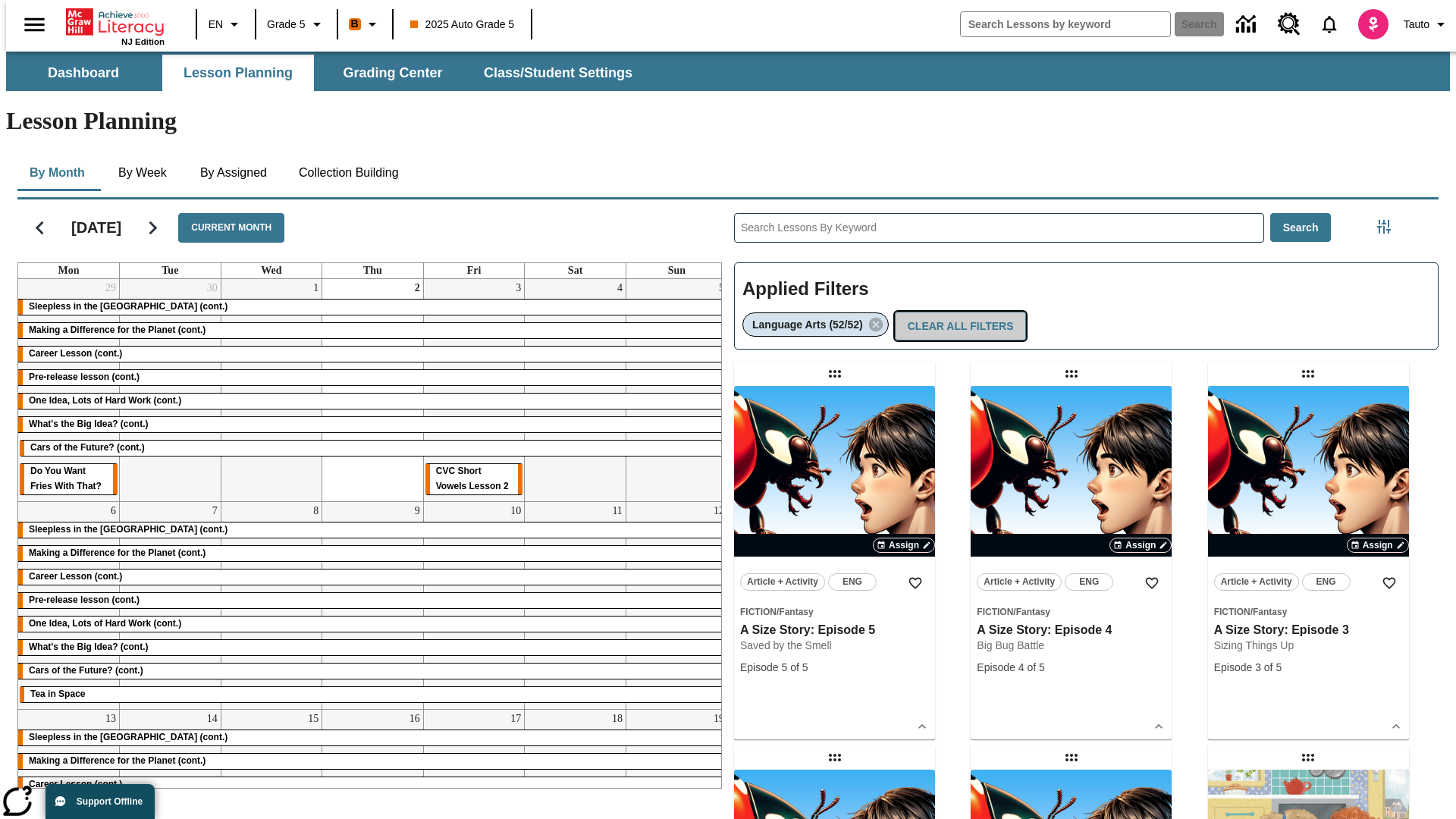
click at [957, 312] on button "Clear All Filters" at bounding box center [960, 326] width 132 height 30
click at [1389, 220] on icon "Filters Side menu" at bounding box center [1383, 226] width 14 height 14
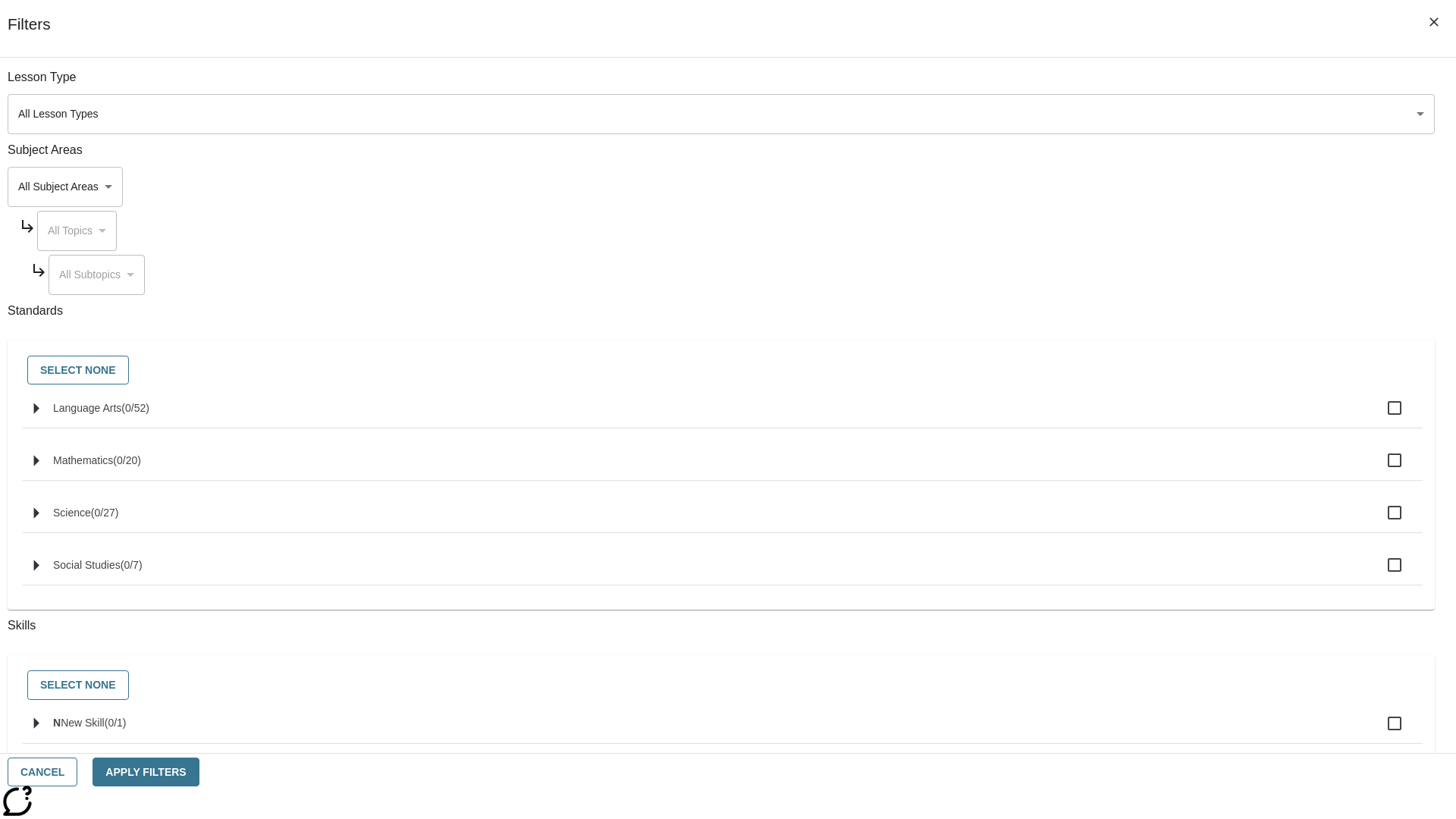
click at [1094, 732] on label "N New Skill ( 0 / 1 )" at bounding box center [731, 723] width 1357 height 31
click at [1378, 732] on input "N New Skill ( 0 / 1 )" at bounding box center [1394, 723] width 31 height 31
checkbox input "true"
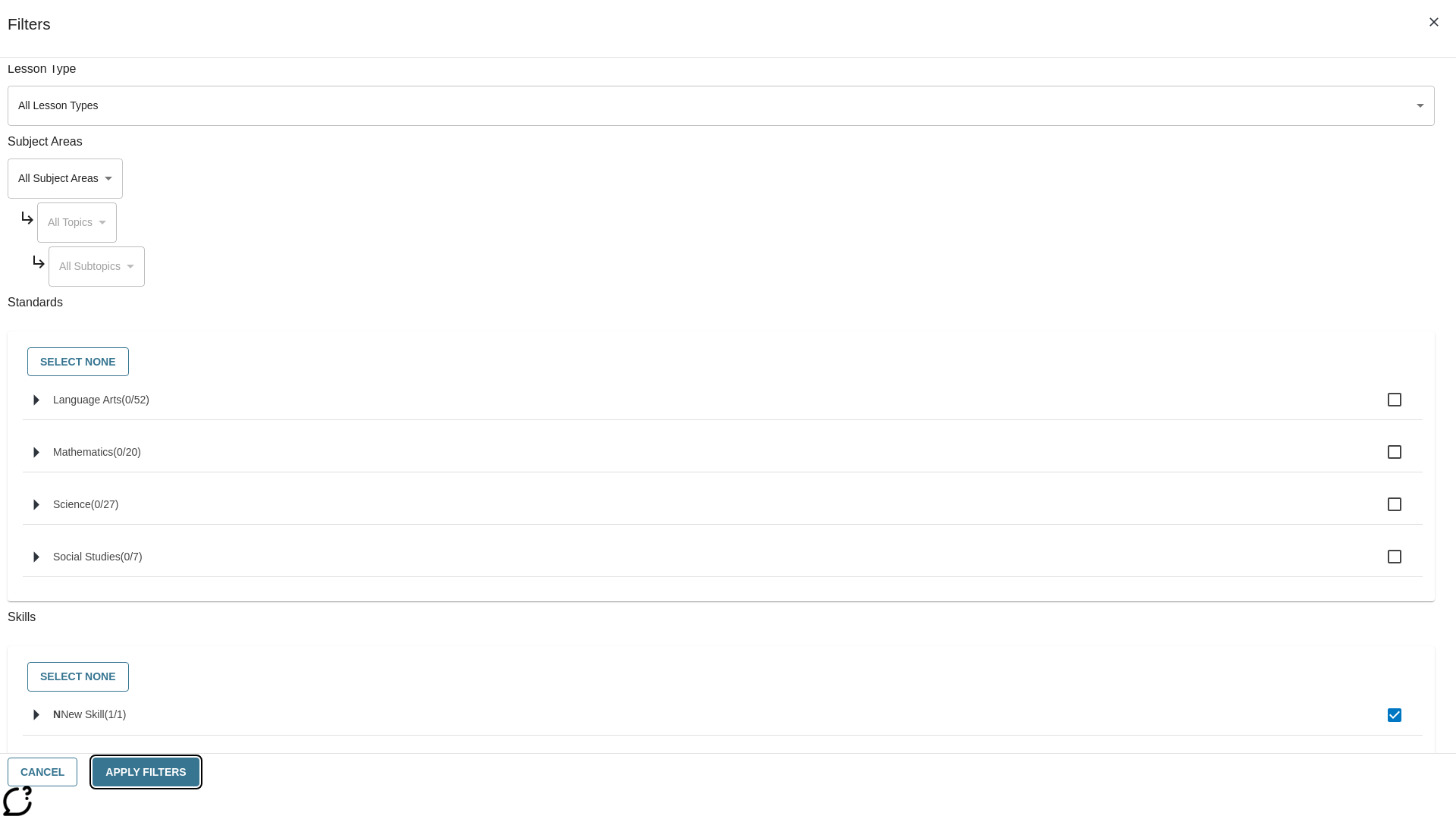
click at [199, 772] on button "Apply Filters" at bounding box center [145, 772] width 106 height 30
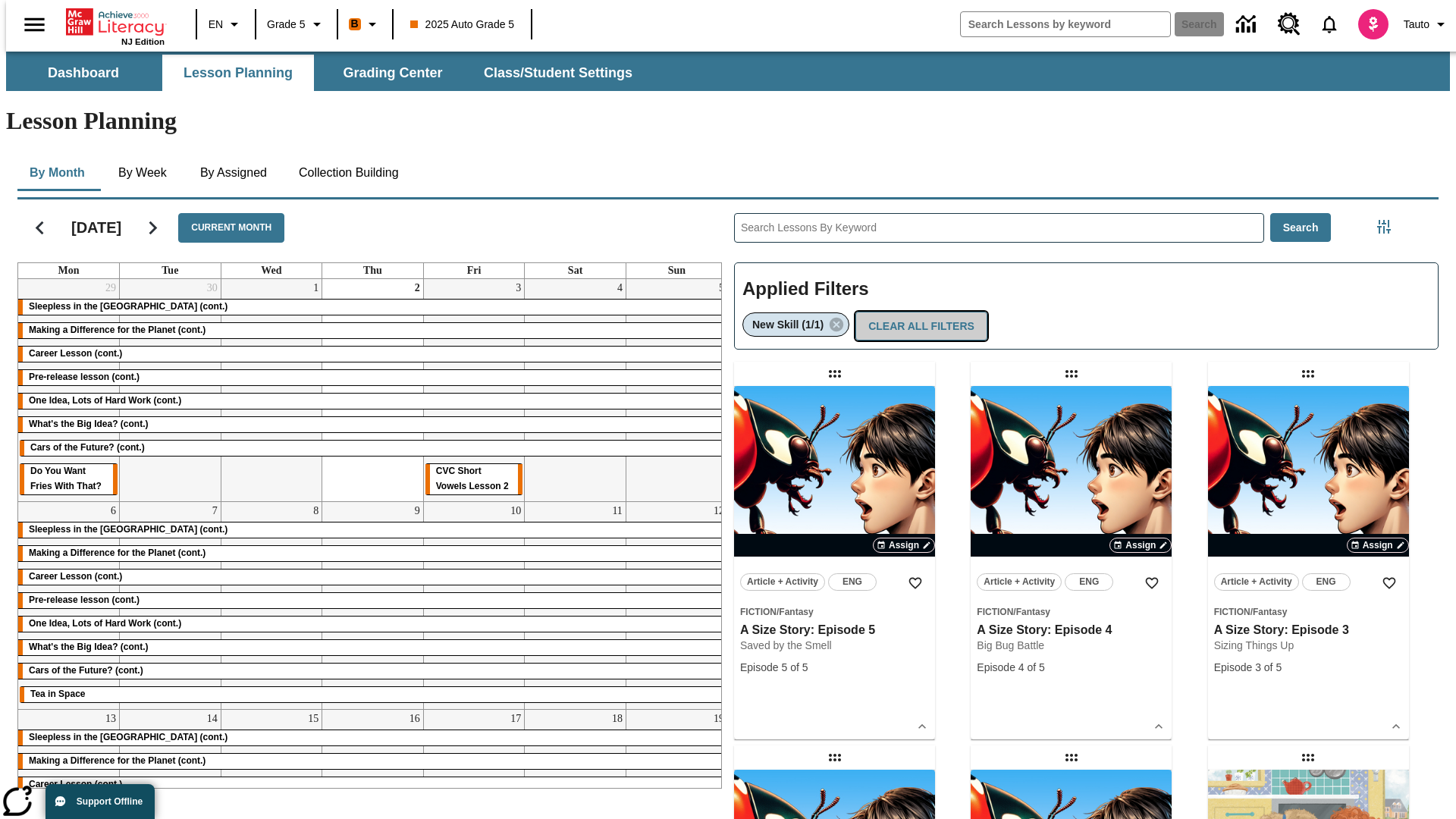
click at [917, 312] on button "Clear All Filters" at bounding box center [921, 326] width 132 height 30
click at [1389, 220] on icon "Filters Side menu" at bounding box center [1383, 226] width 14 height 14
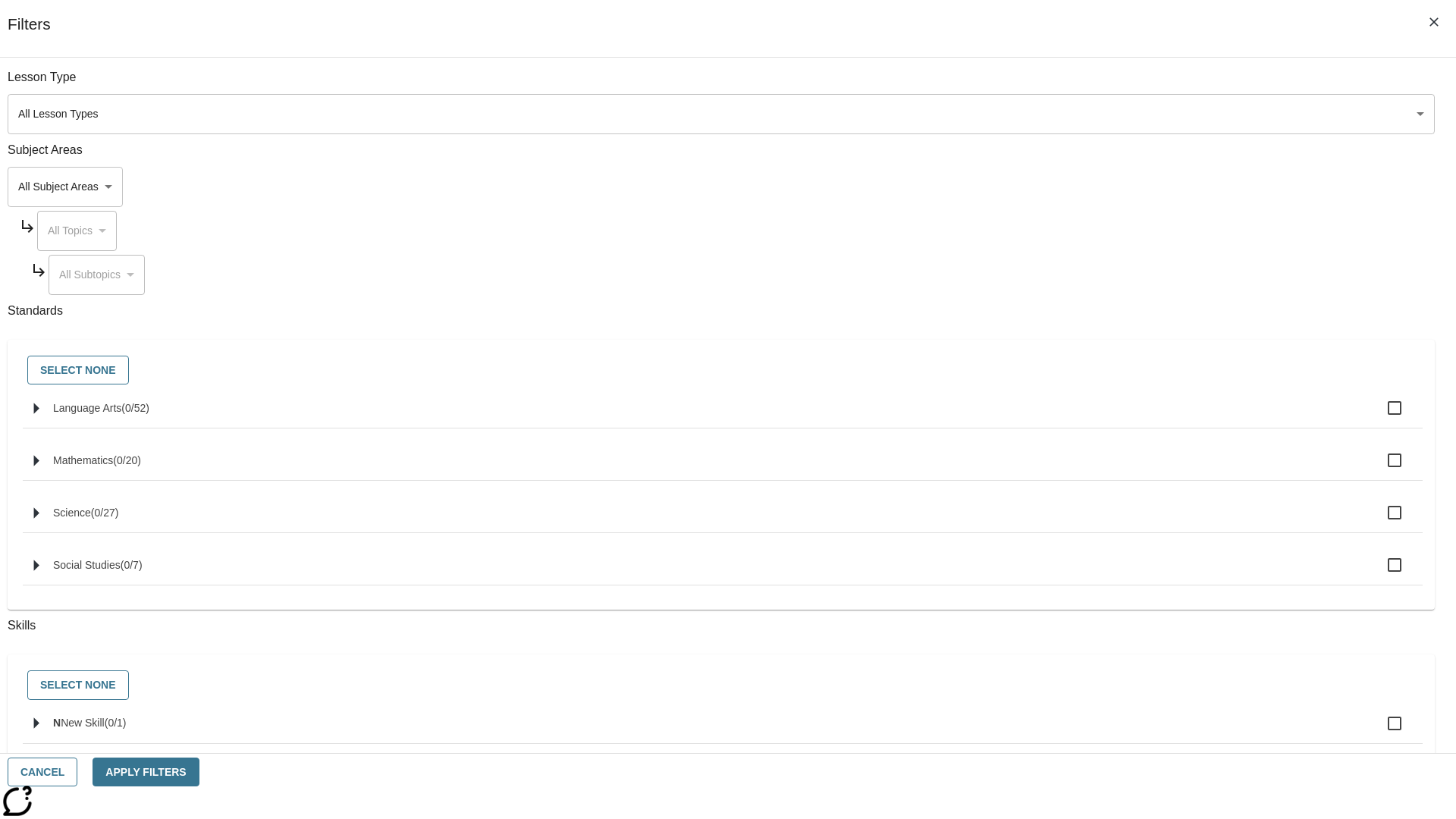
checkbox input "true"
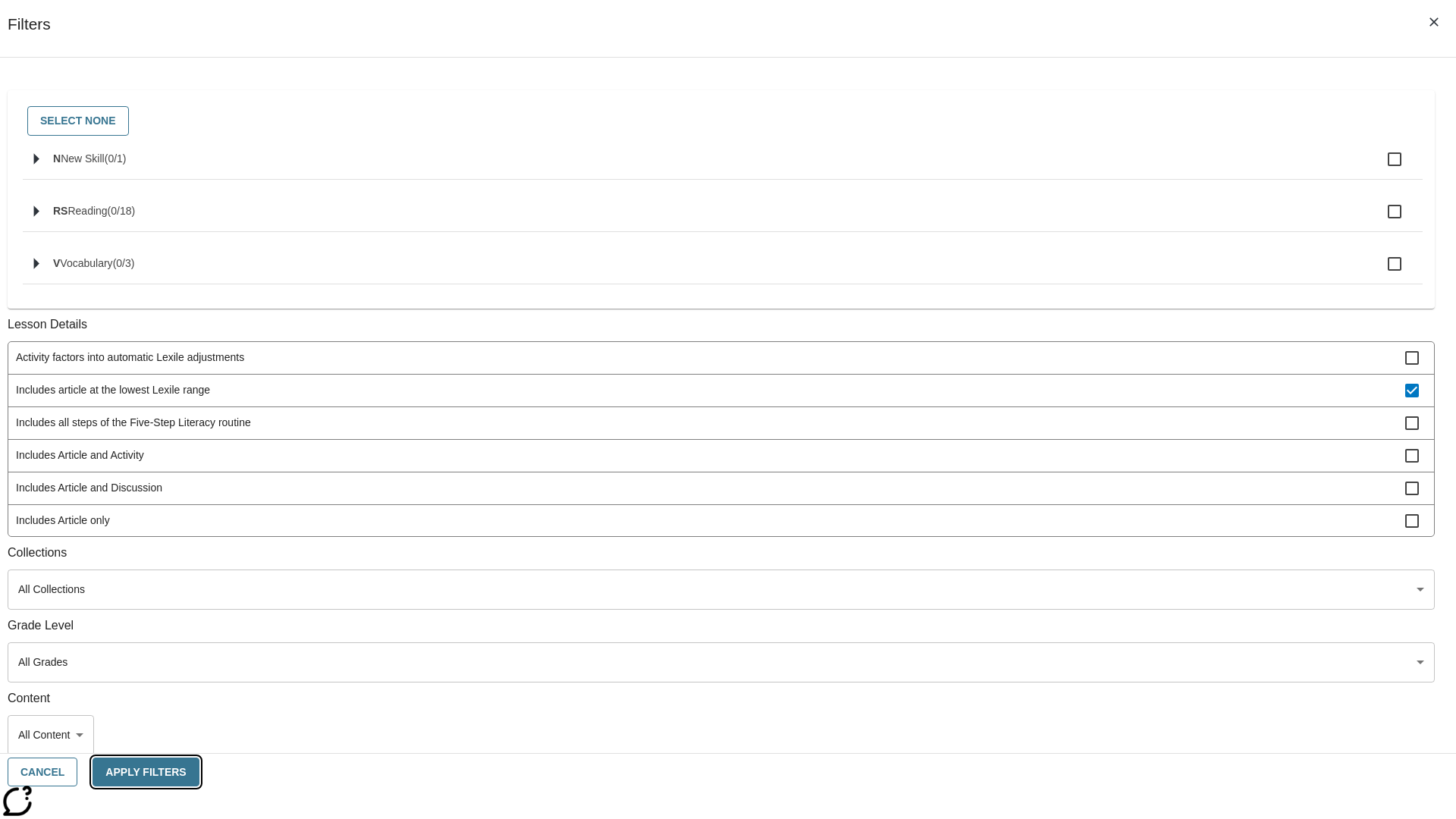
click at [199, 772] on button "Apply Filters" at bounding box center [145, 772] width 106 height 30
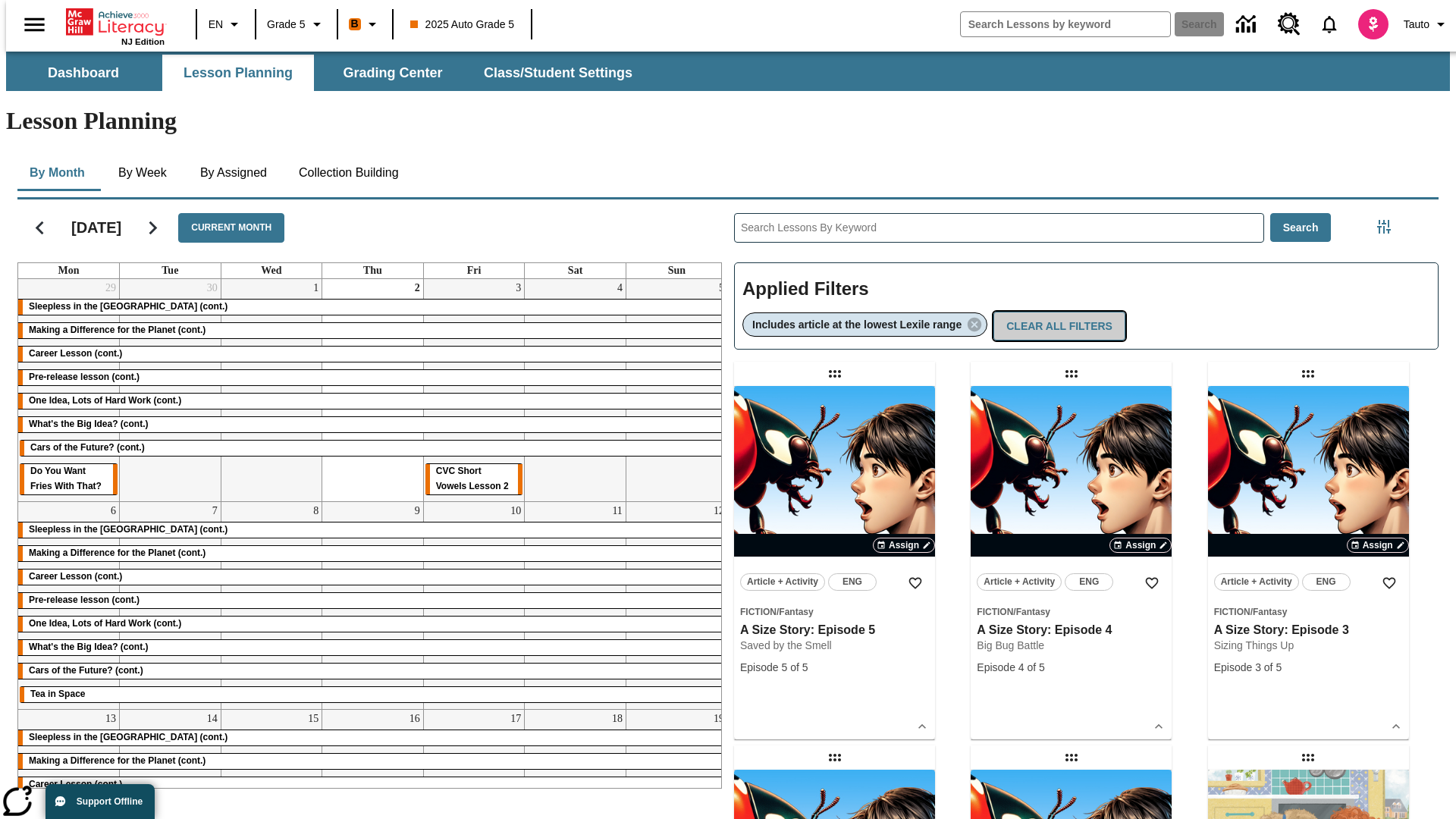
click at [1061, 312] on button "Clear All Filters" at bounding box center [1058, 326] width 132 height 30
click at [1389, 220] on icon "Filters Side menu" at bounding box center [1383, 226] width 14 height 14
